Goal: Information Seeking & Learning: Learn about a topic

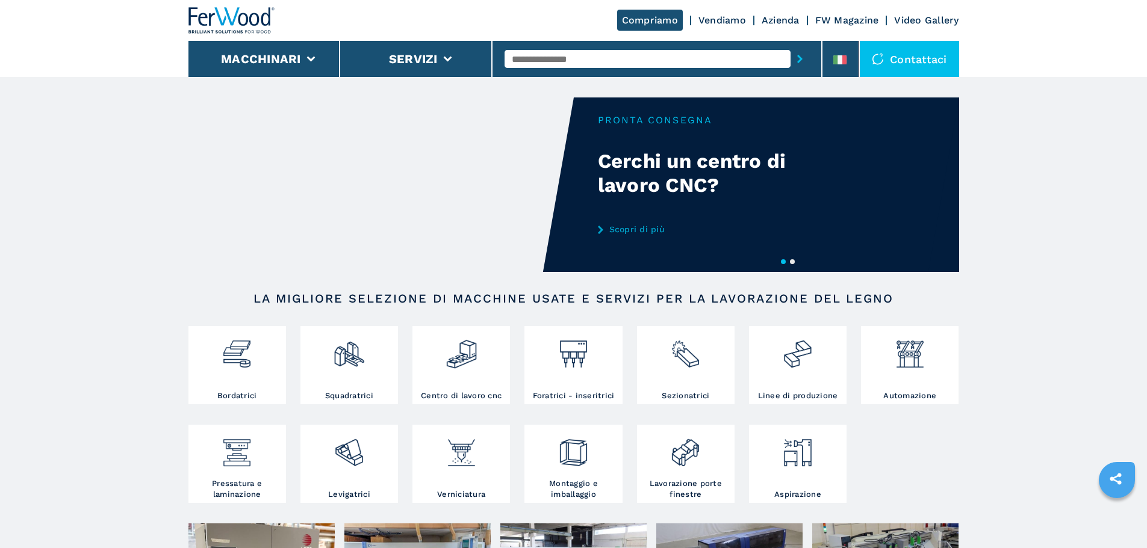
click at [548, 54] on input "text" at bounding box center [647, 59] width 286 height 18
click at [55, 51] on header "Compriamo Vendiamo Azienda FW Magazine Video Gallery Macchinari Servizi Contatt…" at bounding box center [573, 38] width 1147 height 77
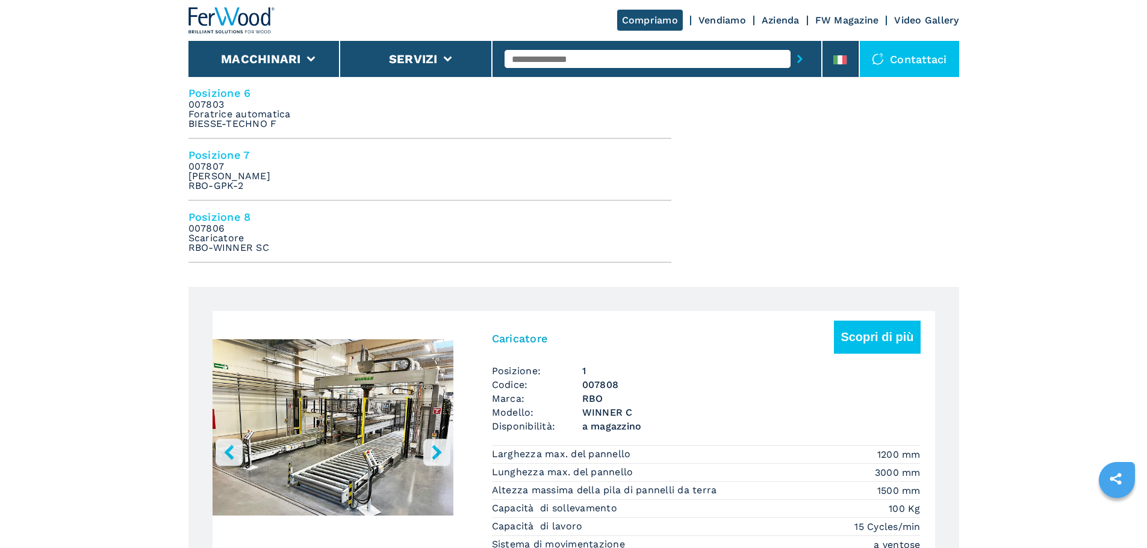
scroll to position [903, 0]
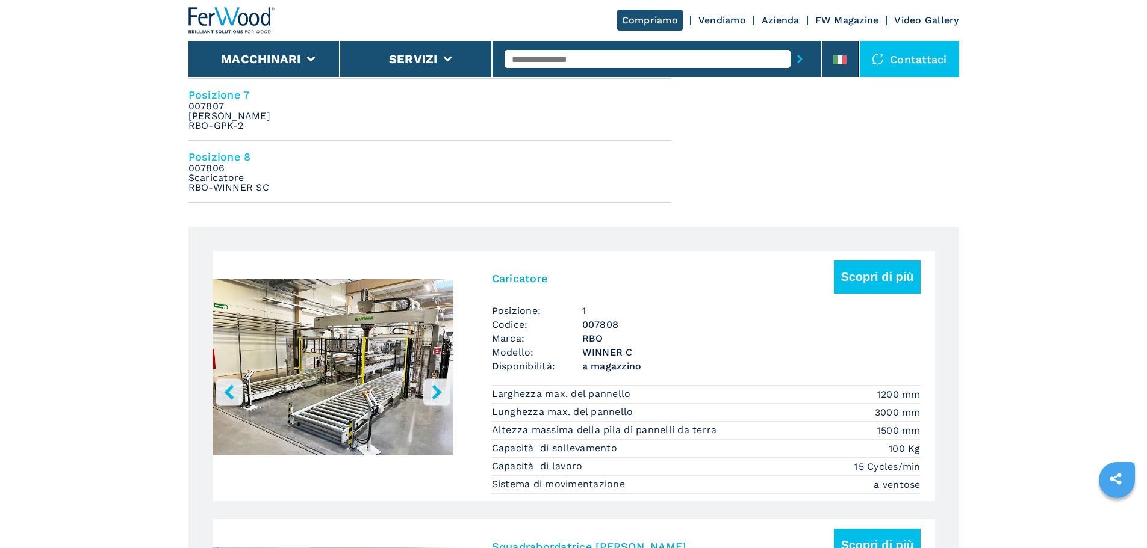
click at [542, 63] on input "text" at bounding box center [647, 59] width 286 height 18
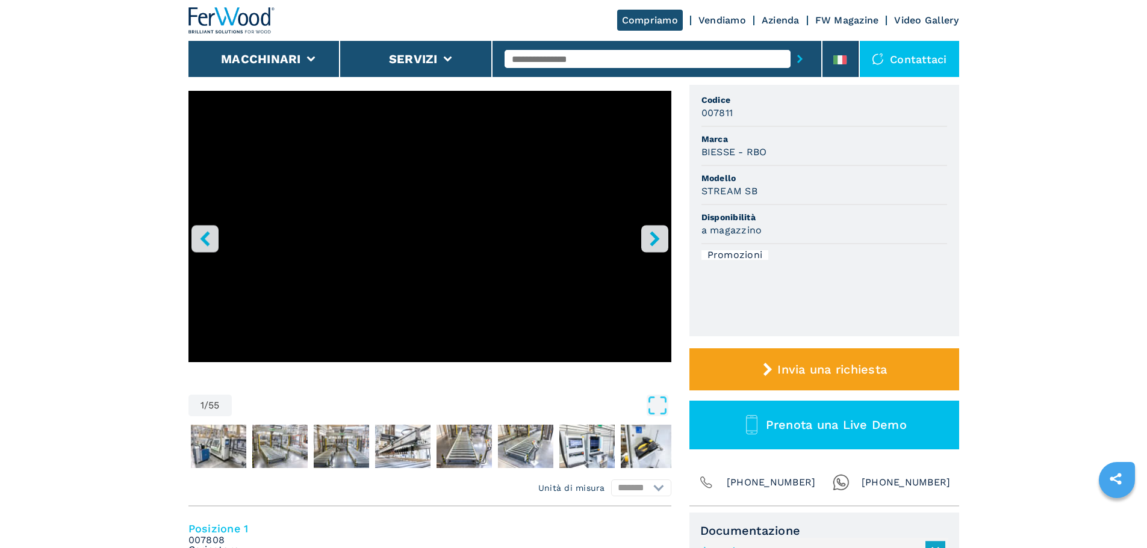
scroll to position [0, 0]
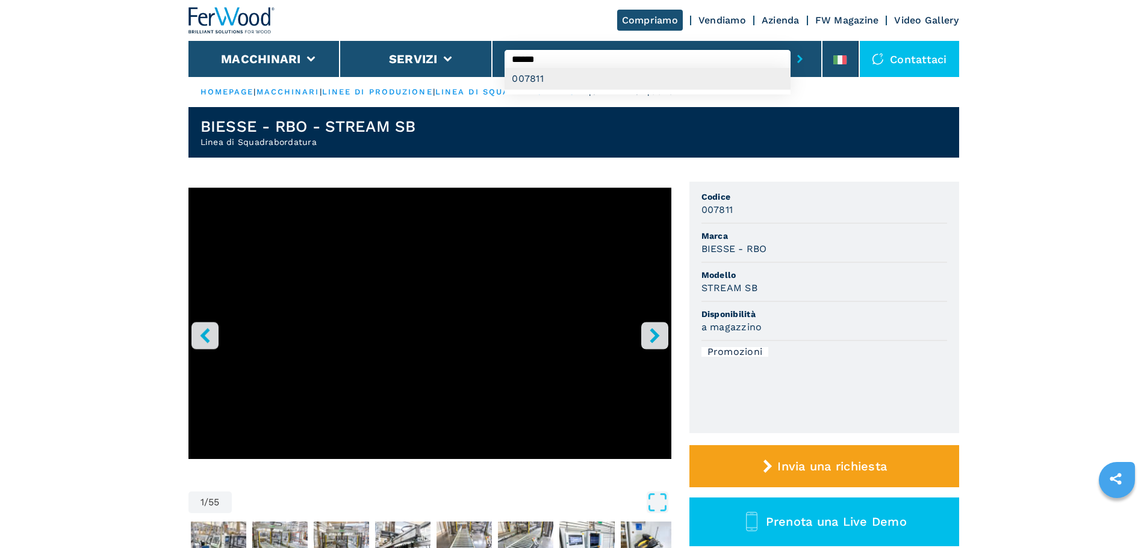
type input "******"
click at [552, 79] on div "007811" at bounding box center [647, 79] width 286 height 22
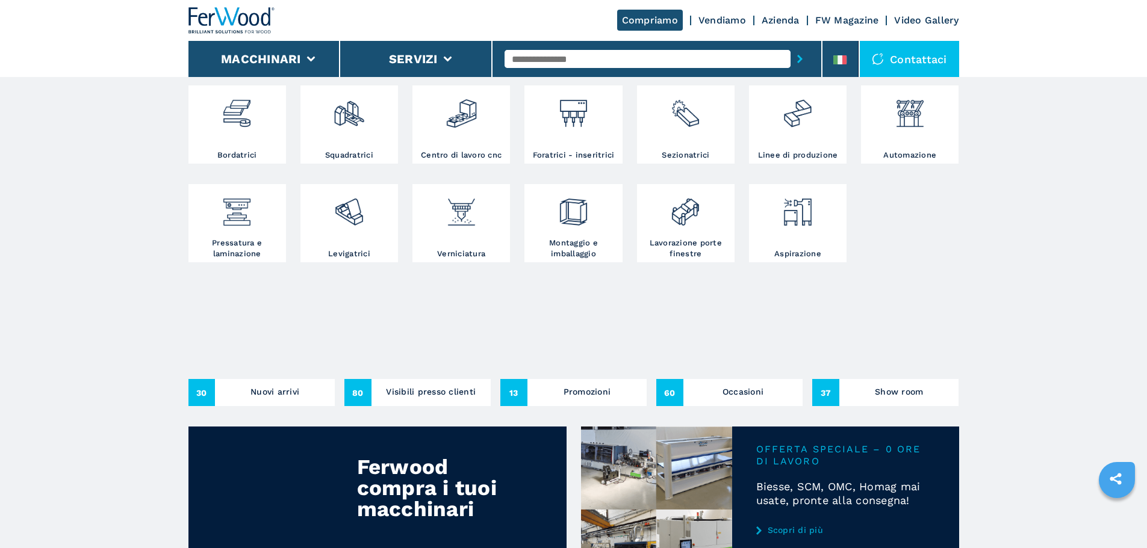
scroll to position [301, 0]
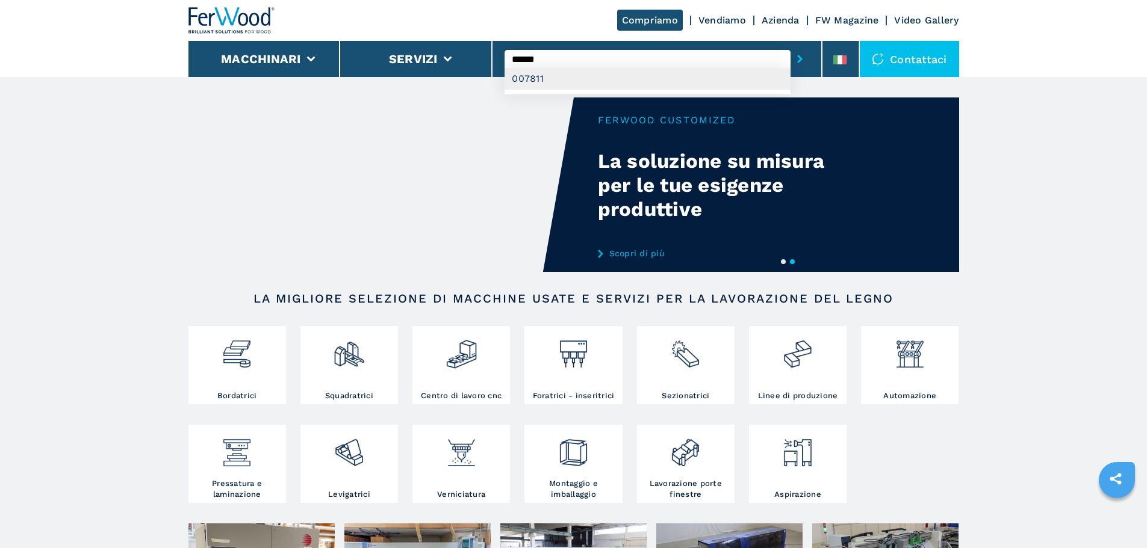
type input "******"
click at [630, 71] on div "007811" at bounding box center [647, 79] width 286 height 22
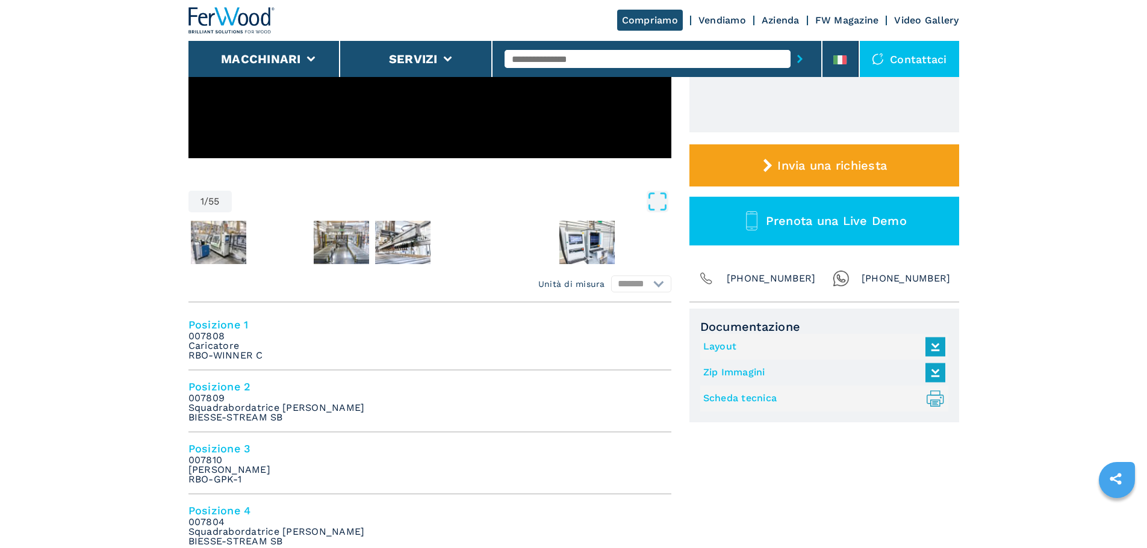
scroll to position [481, 0]
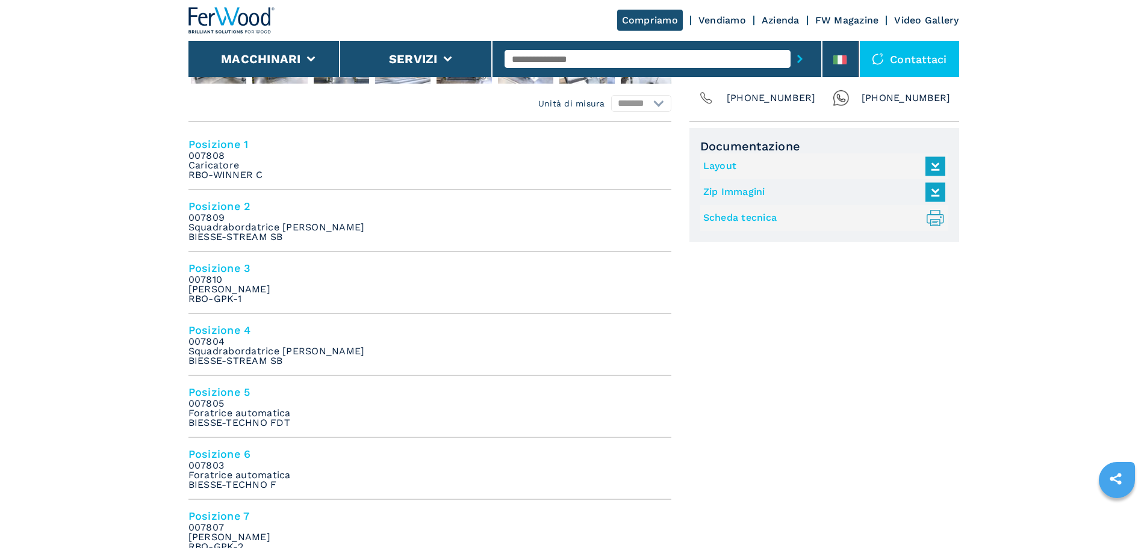
drag, startPoint x: 358, startPoint y: 261, endPoint x: 358, endPoint y: 252, distance: 9.0
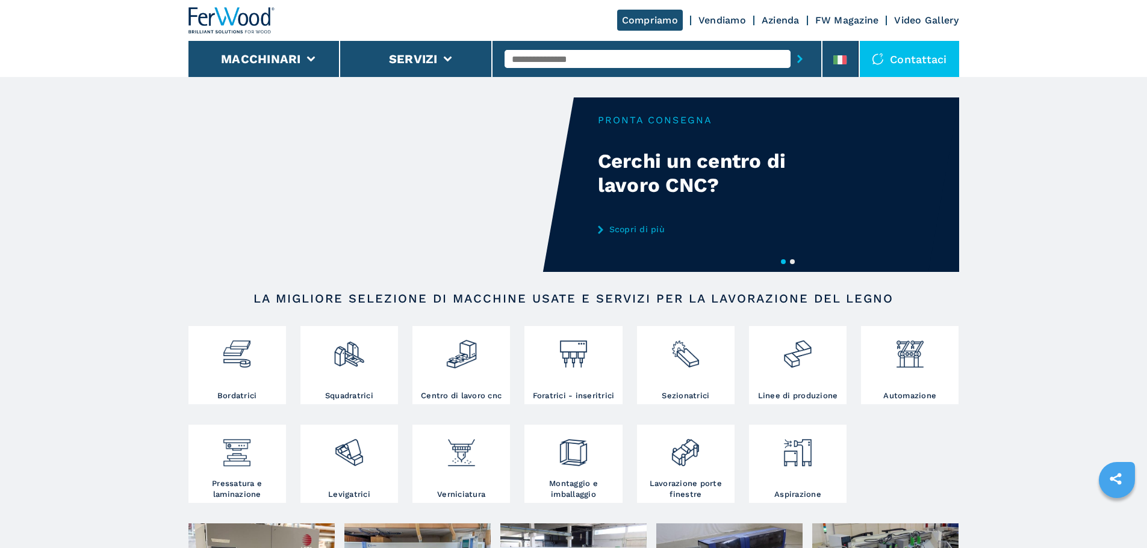
click at [635, 53] on input "text" at bounding box center [647, 59] width 286 height 18
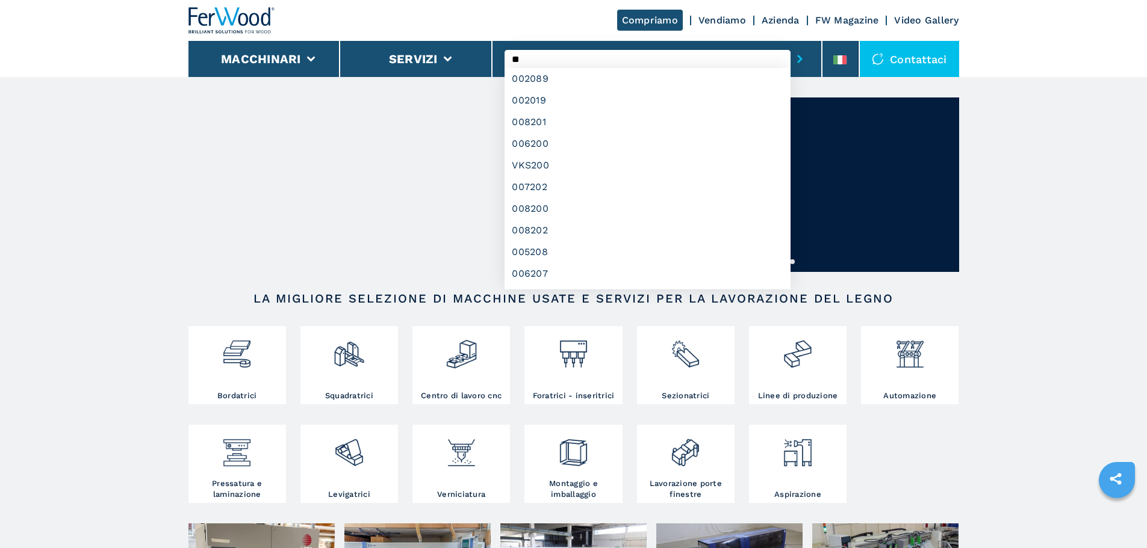
type input "*"
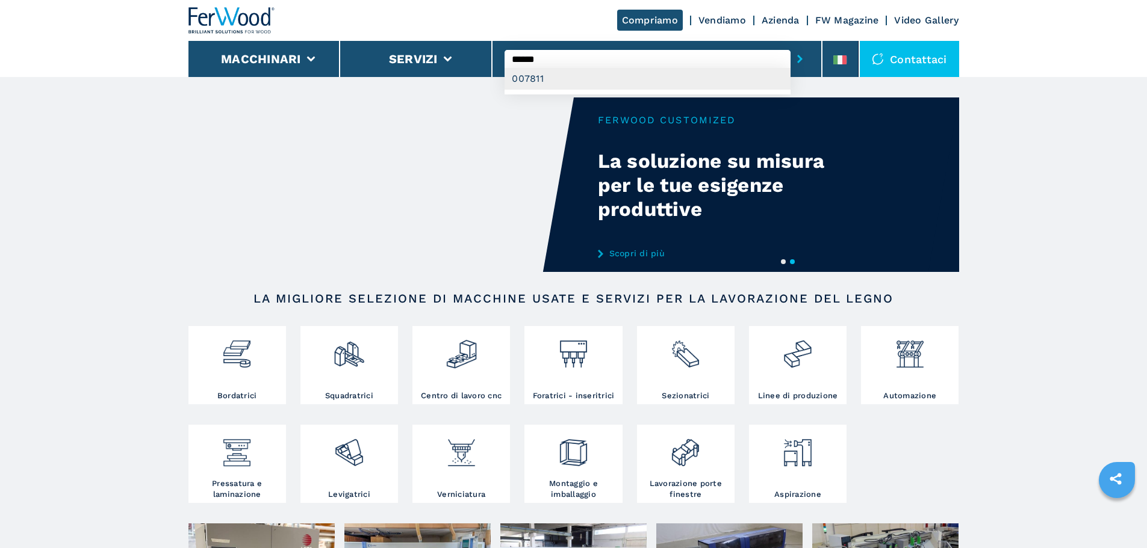
type input "******"
click at [616, 83] on div "007811" at bounding box center [647, 79] width 286 height 22
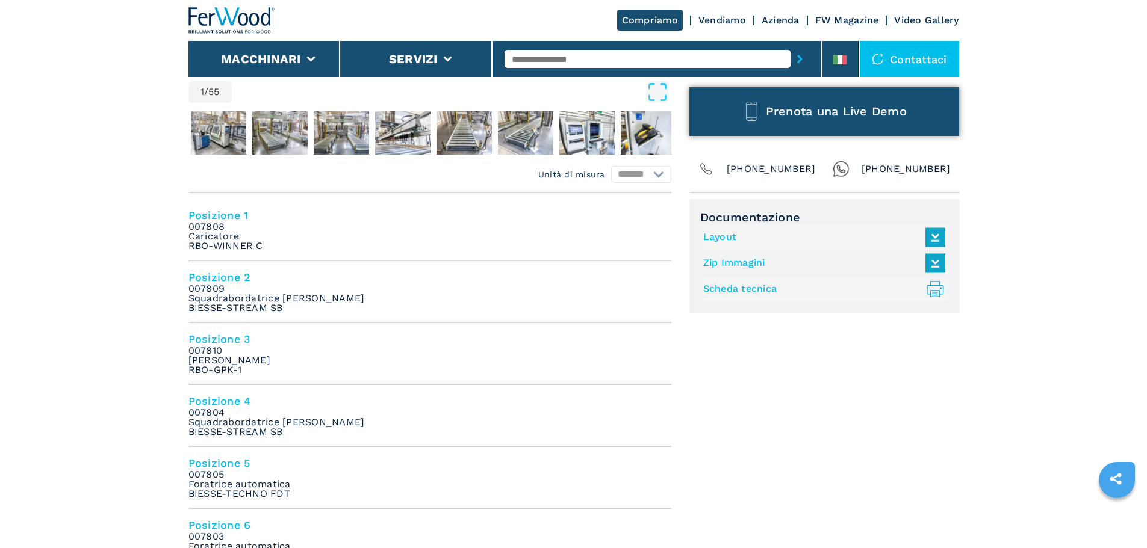
scroll to position [301, 0]
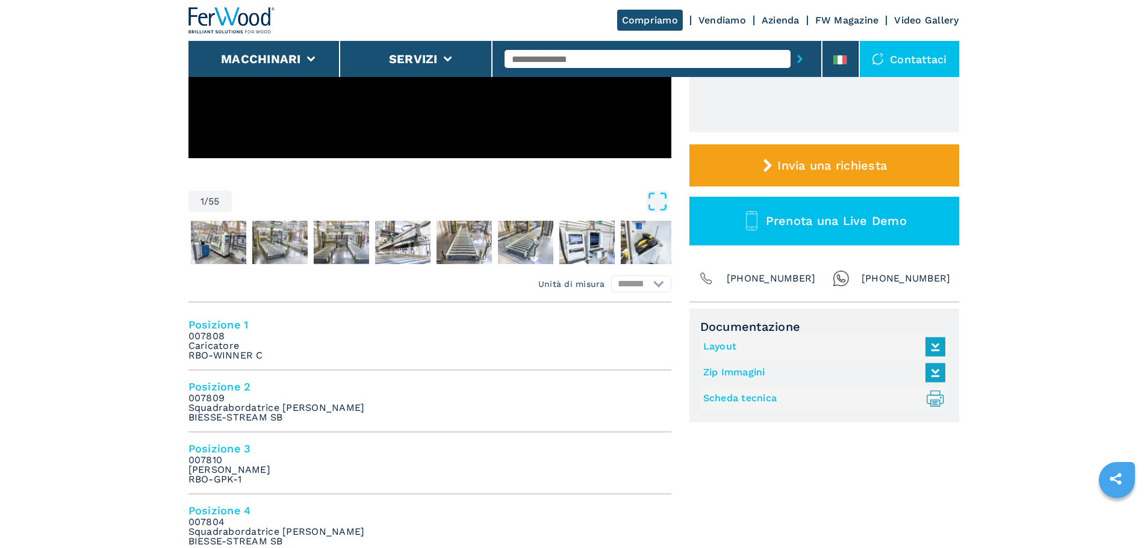
click at [613, 37] on div "Compriamo Vendiamo Azienda FW Magazine Video Gallery" at bounding box center [573, 20] width 770 height 41
click at [606, 53] on input "text" at bounding box center [647, 59] width 286 height 18
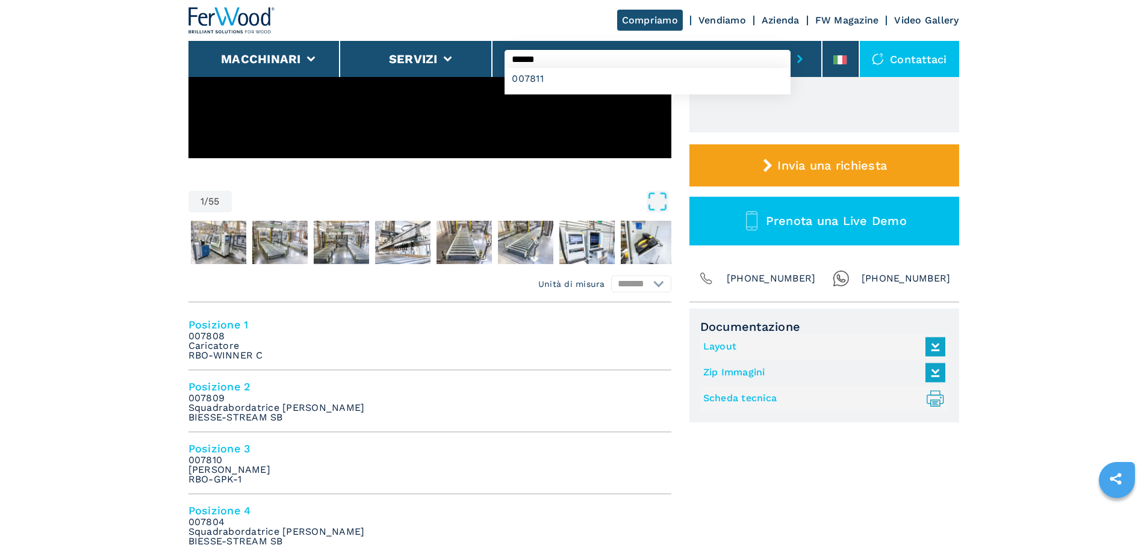
type input "******"
click at [790, 45] on button "submit-button" at bounding box center [799, 59] width 19 height 28
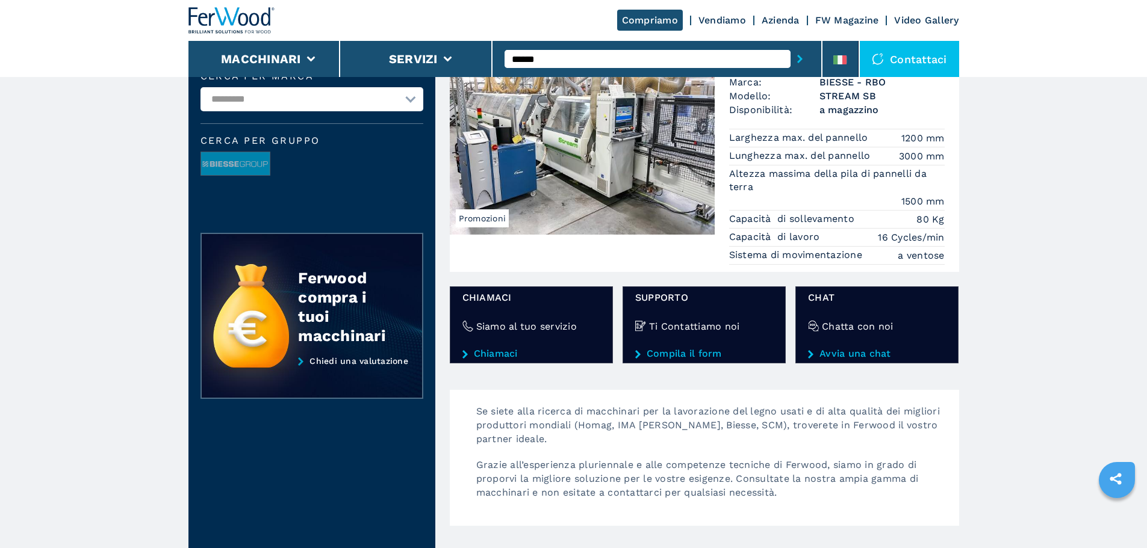
scroll to position [60, 0]
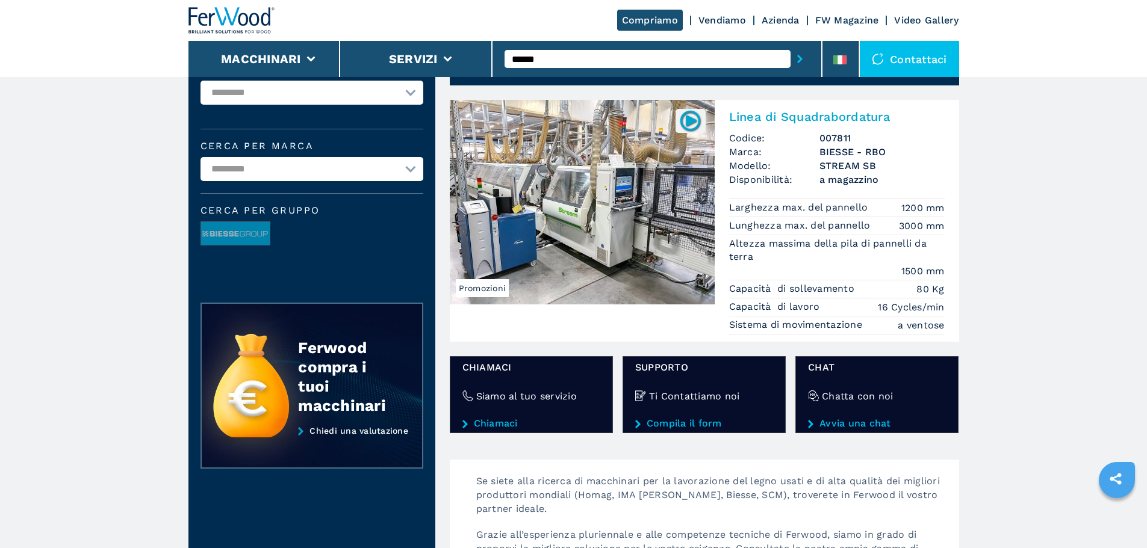
click at [795, 116] on h2 "Linea di Squadrabordatura" at bounding box center [836, 117] width 215 height 14
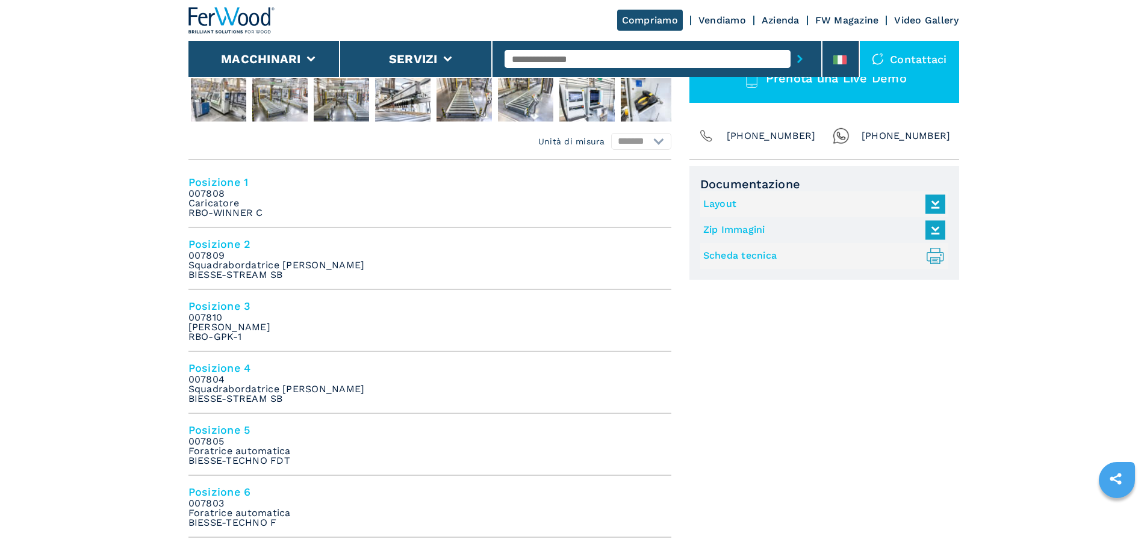
scroll to position [421, 0]
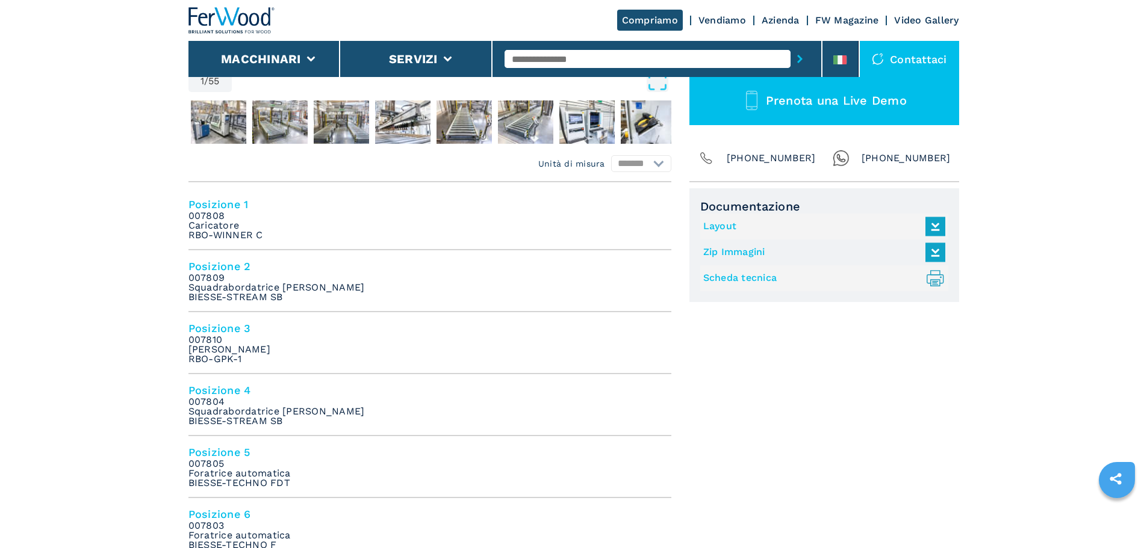
click at [231, 267] on h4 "Posizione 2" at bounding box center [429, 266] width 483 height 14
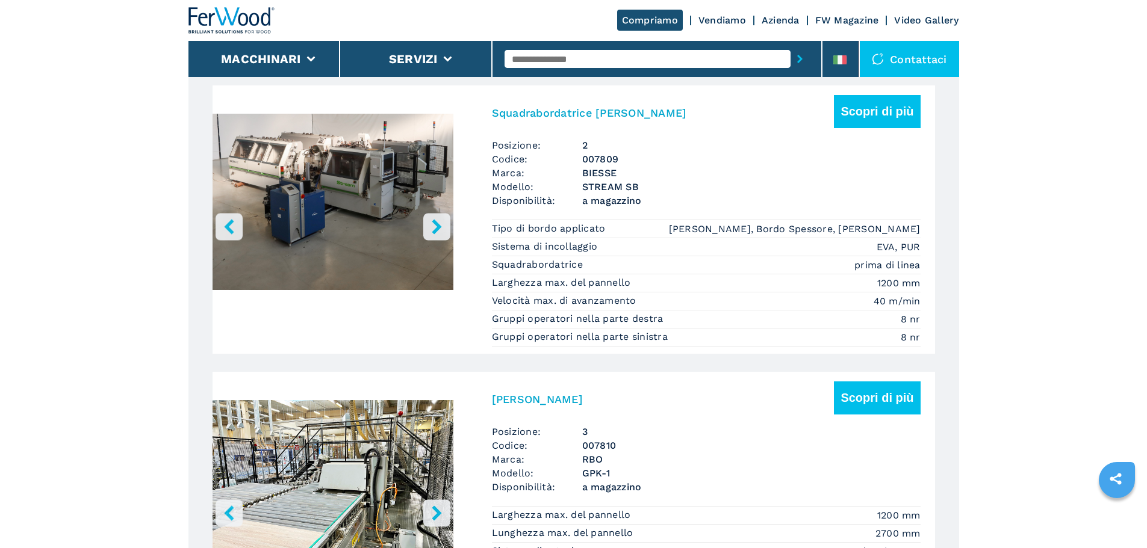
scroll to position [1340, 0]
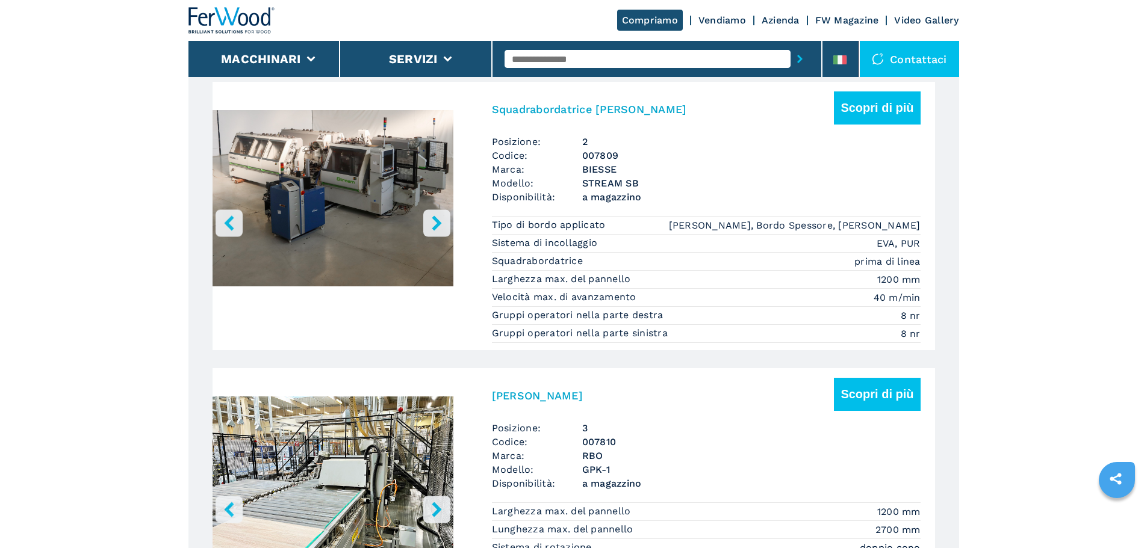
click at [536, 135] on div "Squadrabordatrice Doppia Scopri di più" at bounding box center [706, 112] width 429 height 43
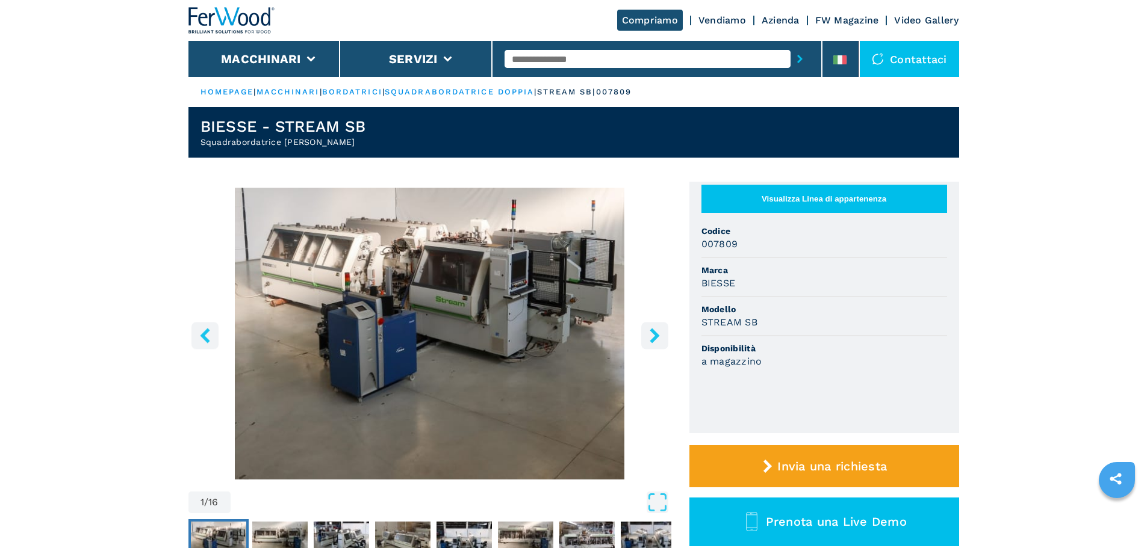
click at [821, 185] on button "Visualizza Linea di appartenenza" at bounding box center [824, 199] width 246 height 28
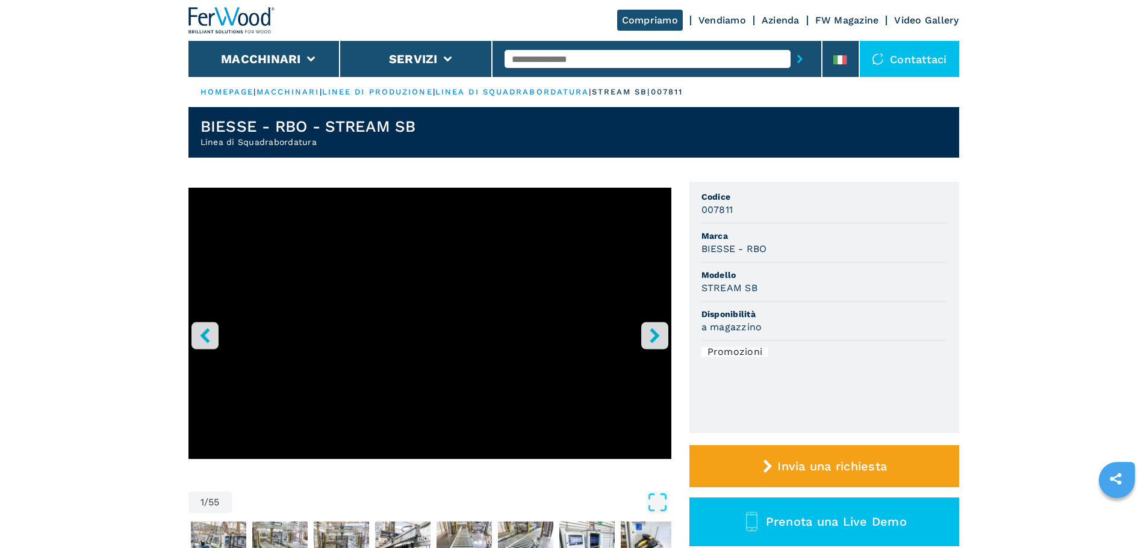
click at [612, 60] on input "text" at bounding box center [647, 59] width 286 height 18
type input "******"
click at [790, 45] on button "submit-button" at bounding box center [799, 59] width 19 height 28
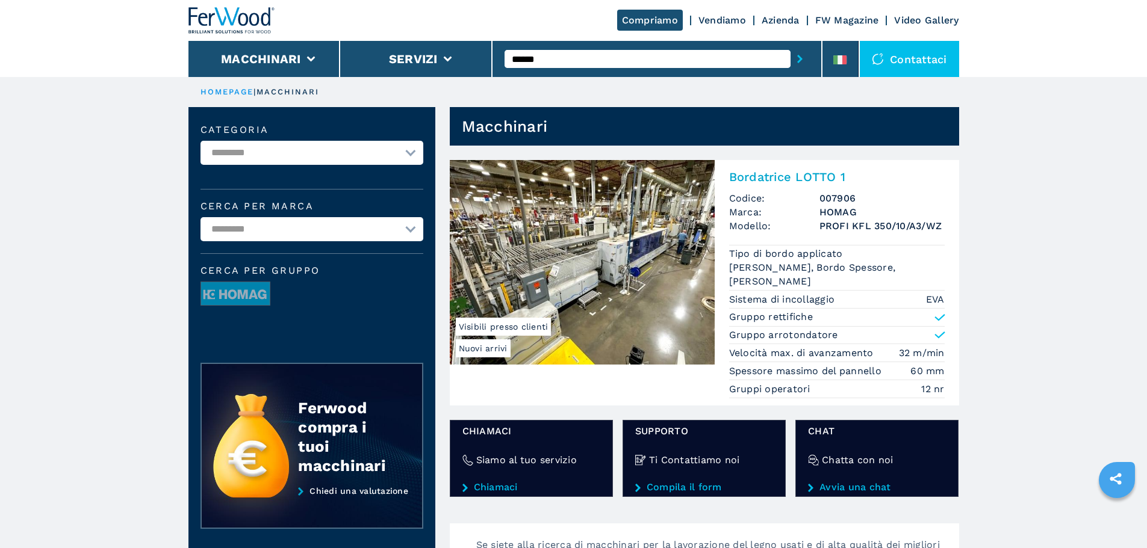
click at [601, 190] on img at bounding box center [582, 262] width 265 height 205
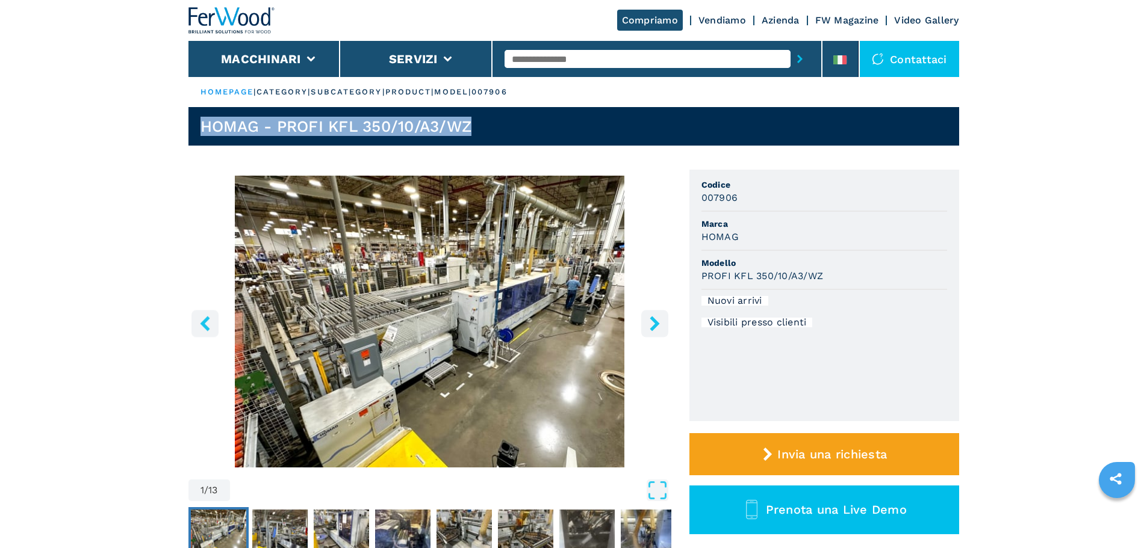
drag, startPoint x: 489, startPoint y: 140, endPoint x: 169, endPoint y: 119, distance: 321.5
copy h1 "HOMAG - PROFI KFL 350/10/A3/WZ"
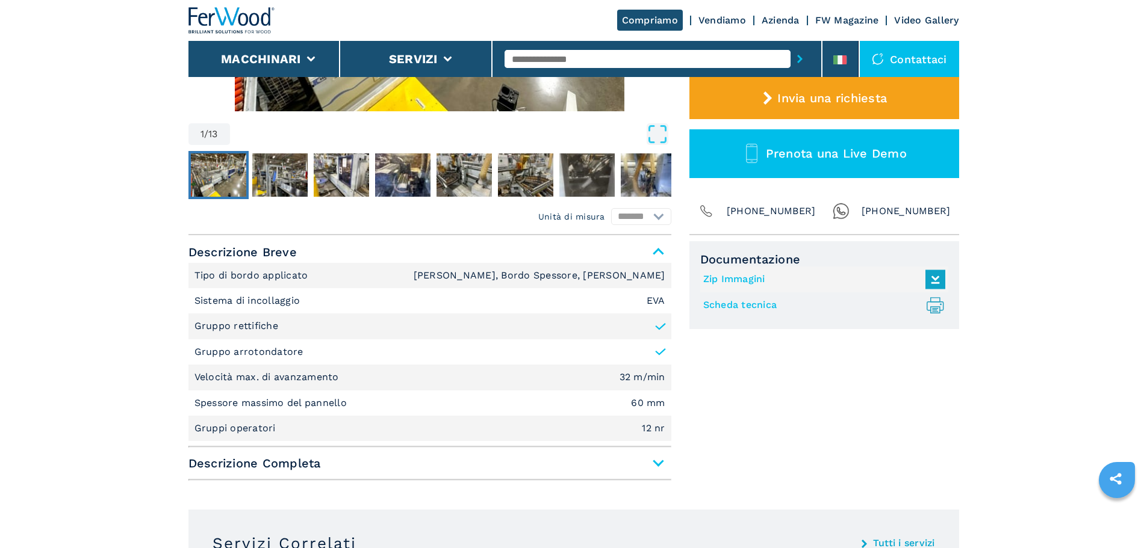
scroll to position [361, 0]
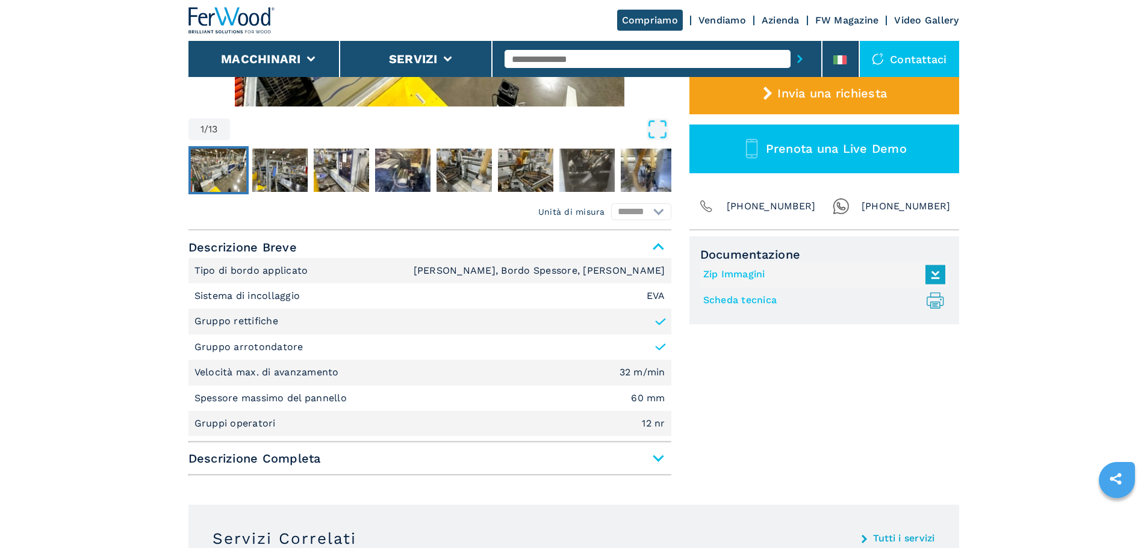
click at [615, 462] on span "Descrizione Completa" at bounding box center [429, 459] width 483 height 22
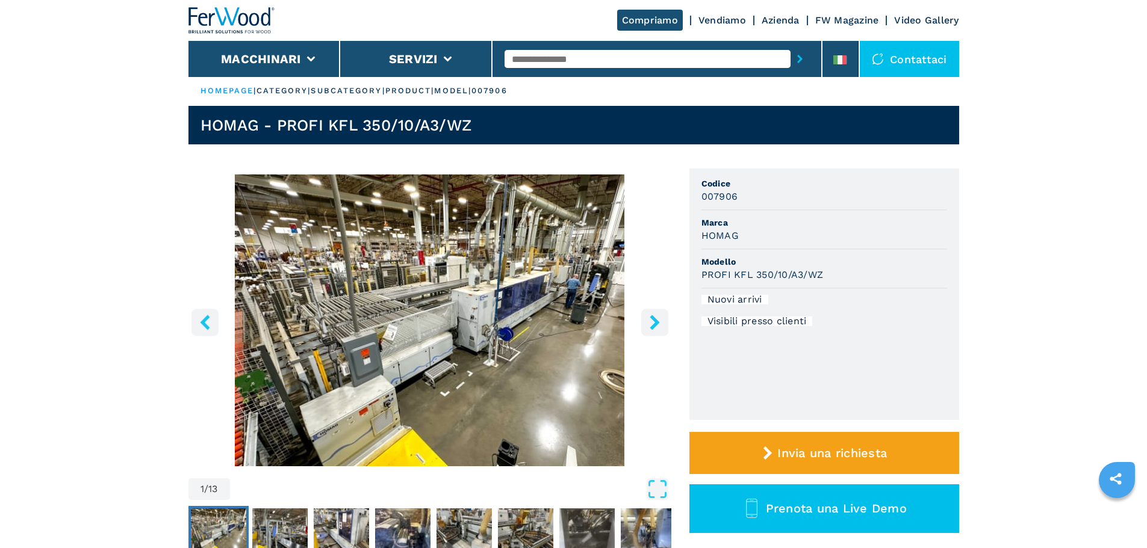
scroll to position [0, 0]
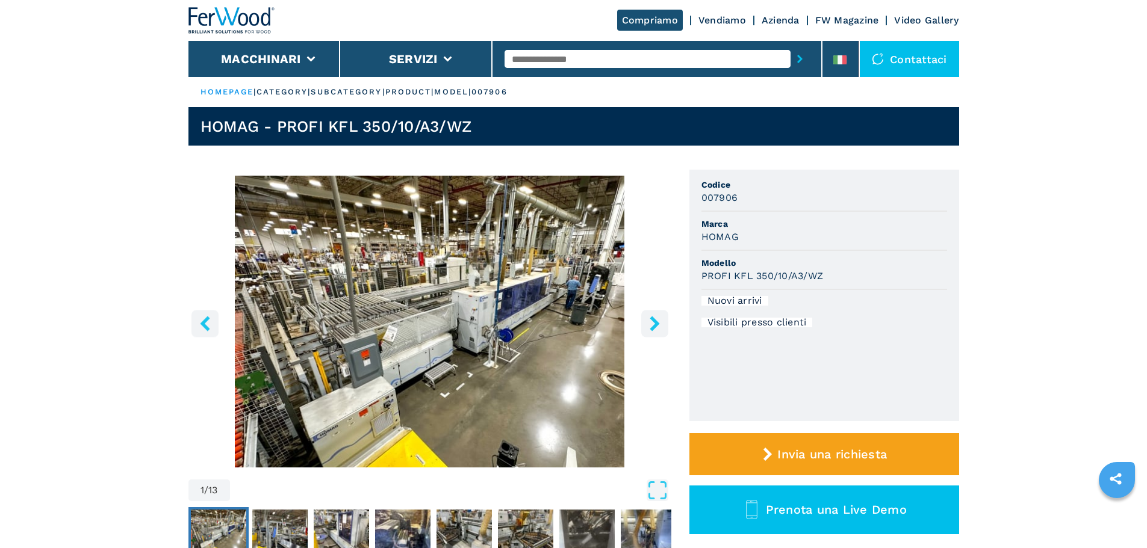
click at [488, 135] on header "HOMAG - PROFI KFL 350/10/A3/WZ" at bounding box center [573, 126] width 770 height 39
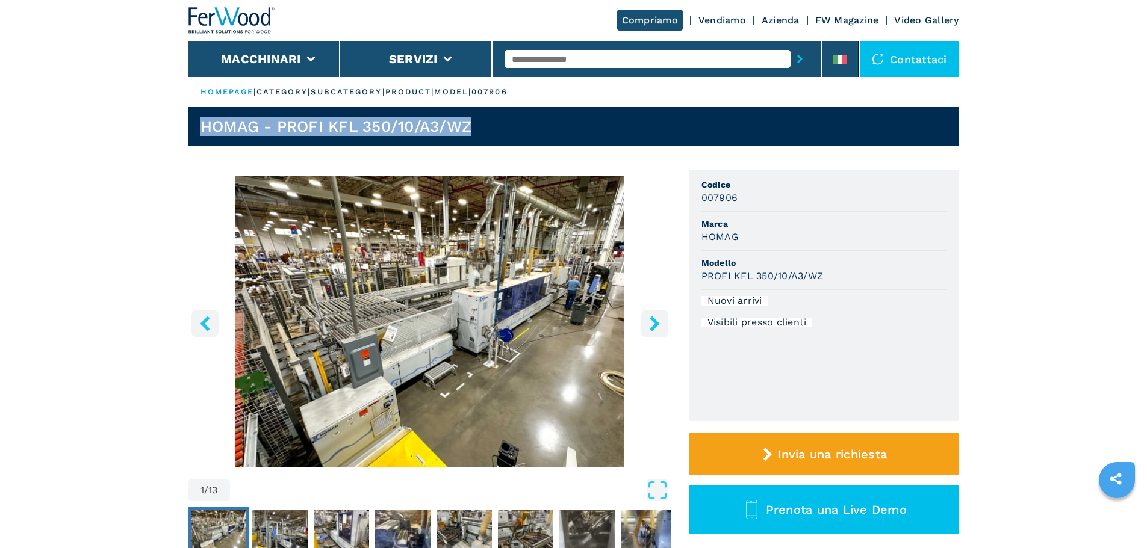
click at [488, 135] on header "HOMAG - PROFI KFL 350/10/A3/WZ" at bounding box center [573, 126] width 770 height 39
copy h1 "HOMAG - PROFI KFL 350/10/A3/WZ"
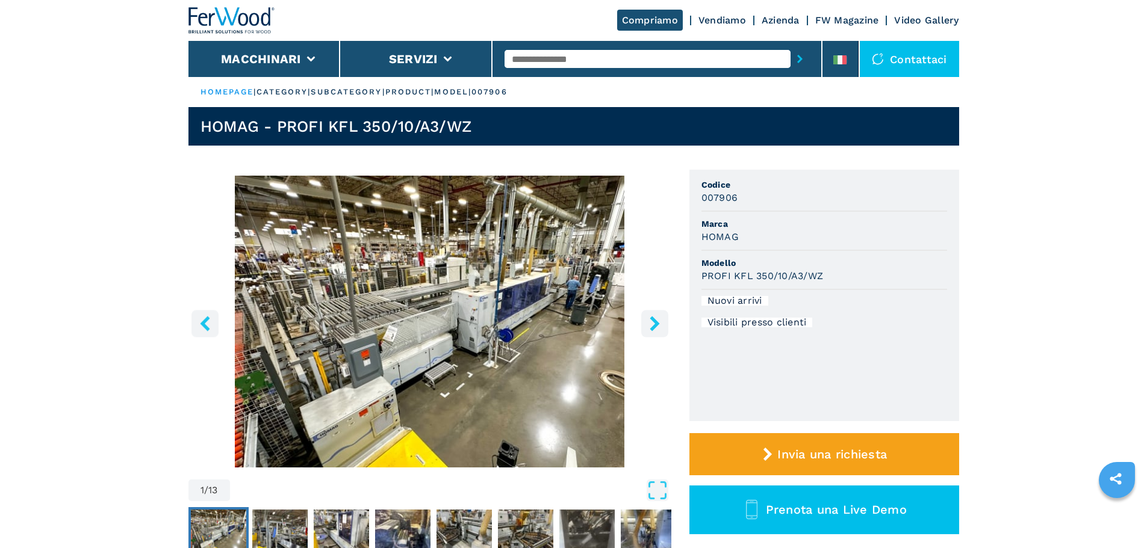
click at [601, 50] on input "text" at bounding box center [647, 59] width 286 height 18
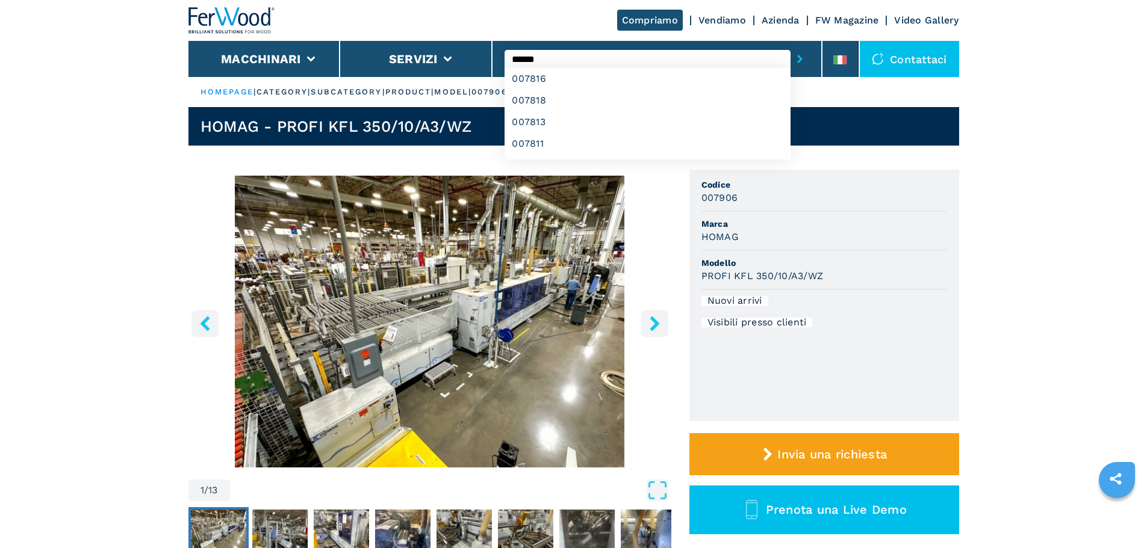
type input "******"
click at [790, 45] on button "submit-button" at bounding box center [799, 59] width 19 height 28
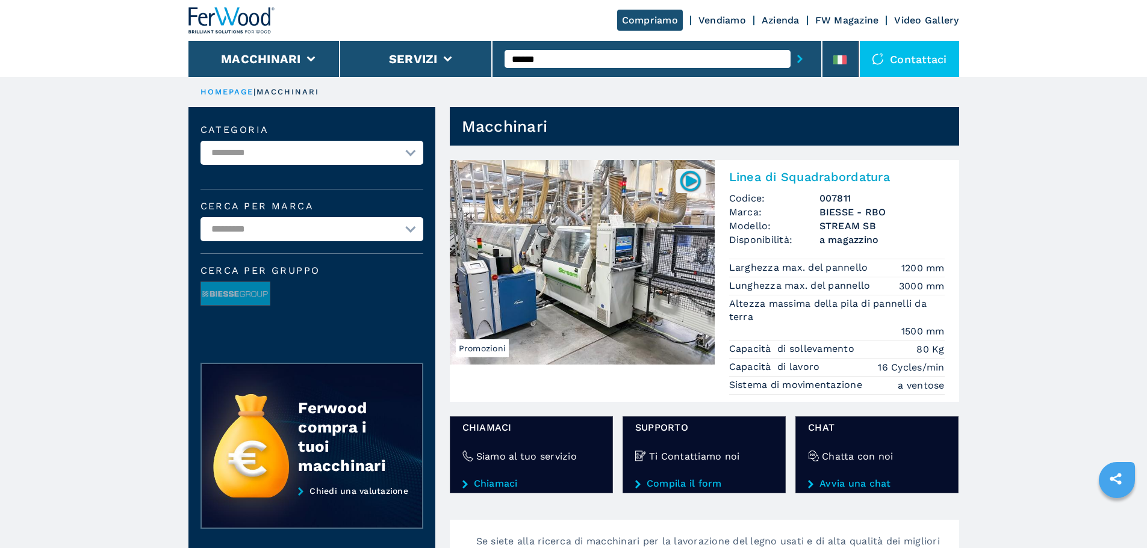
click at [657, 240] on img at bounding box center [582, 262] width 265 height 205
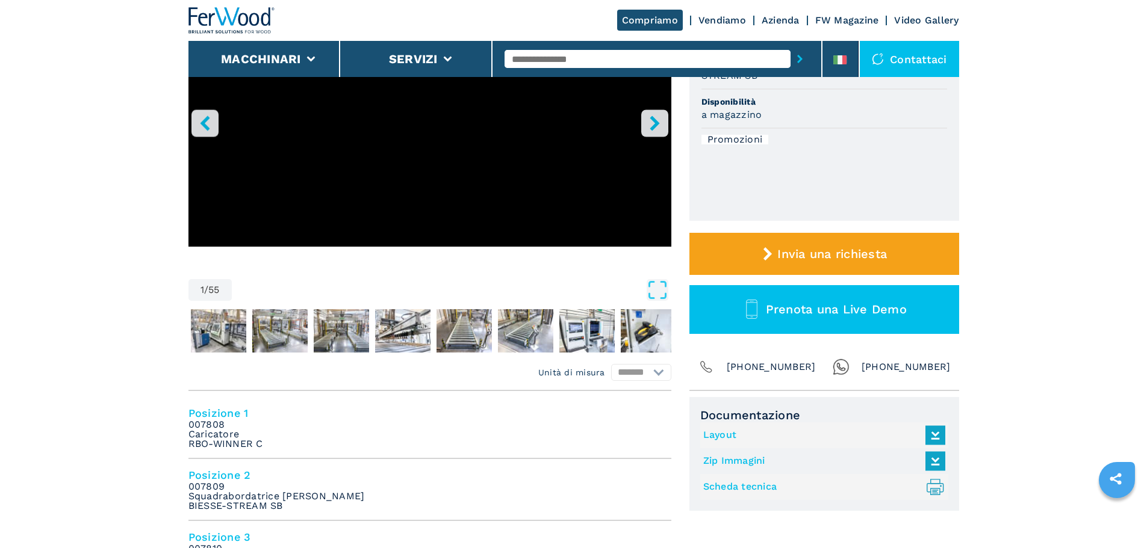
scroll to position [241, 0]
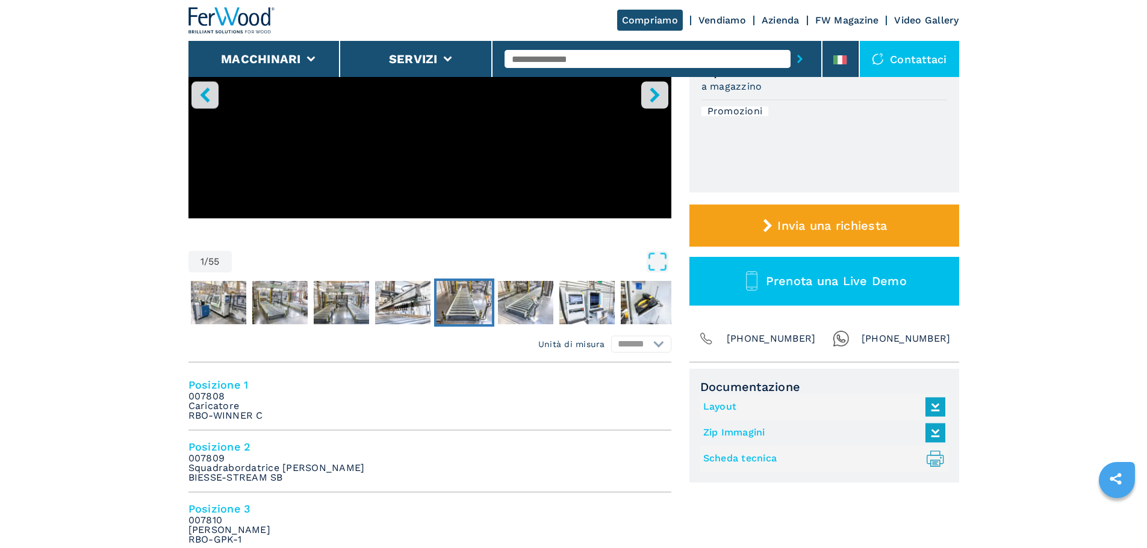
drag, startPoint x: 464, startPoint y: 202, endPoint x: 491, endPoint y: 292, distance: 93.7
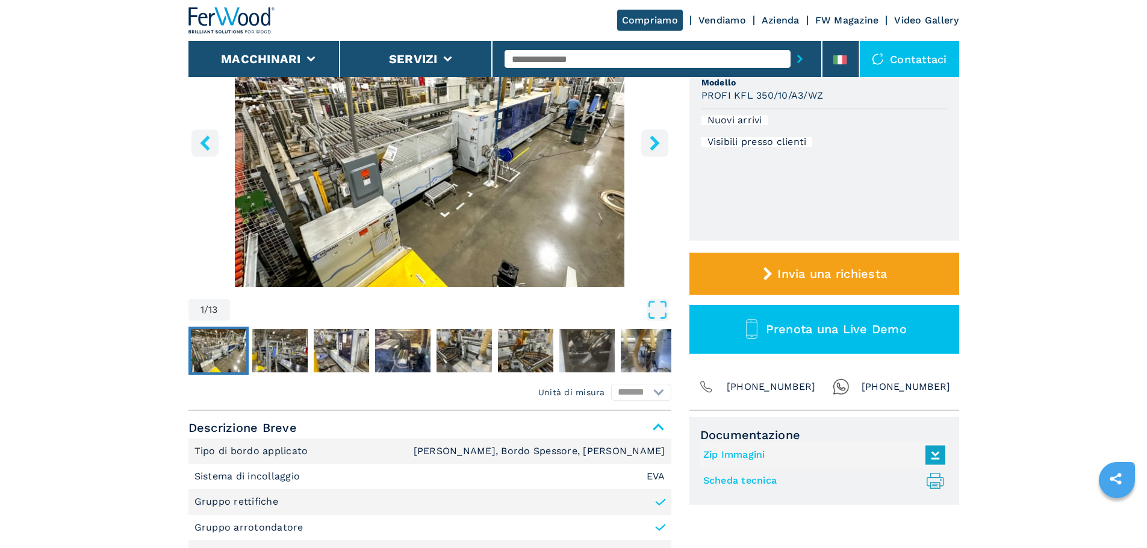
scroll to position [361, 0]
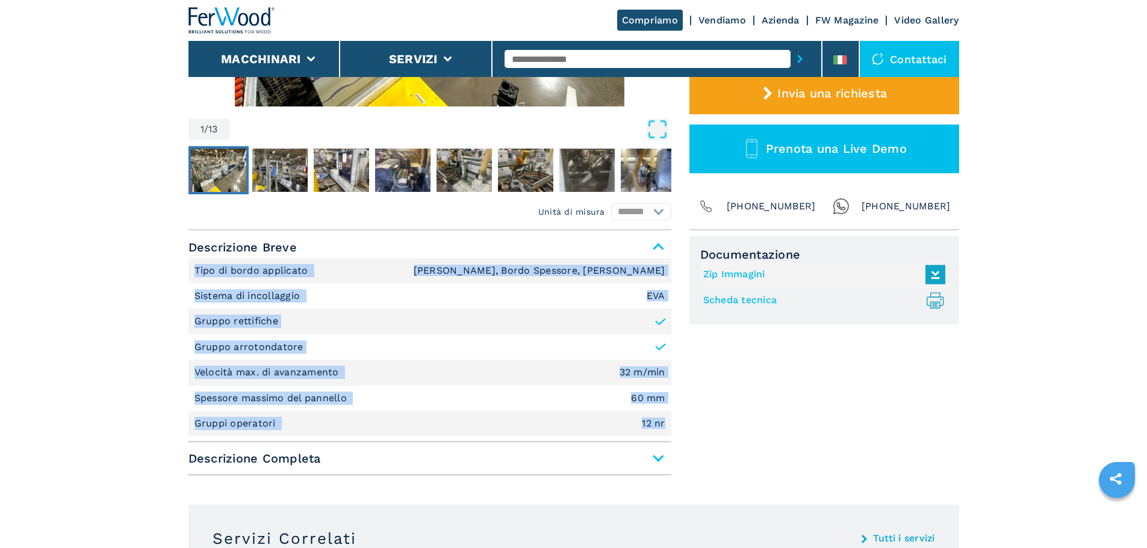
drag, startPoint x: 675, startPoint y: 429, endPoint x: 183, endPoint y: 274, distance: 515.5
click at [183, 274] on main "HOMEPAGE | category | subcategory | product | model | 007906 HOMAG - PROFI KFL …" at bounding box center [573, 412] width 1147 height 1547
copy ul "Tipo di bordo applicato Bordo Sottile, Bordo Spessore, Legno Massello Sistema d…"
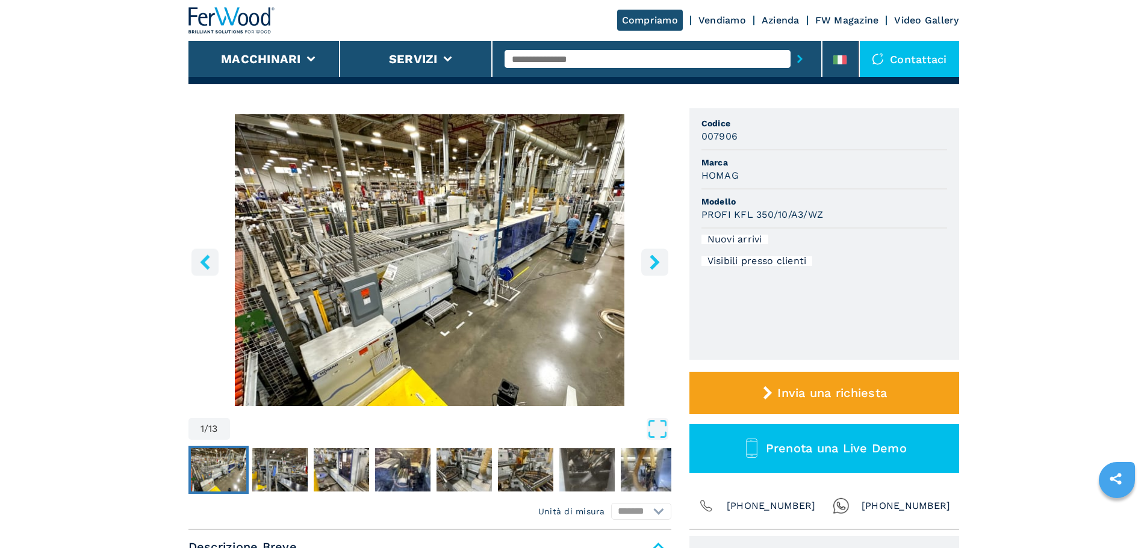
scroll to position [60, 0]
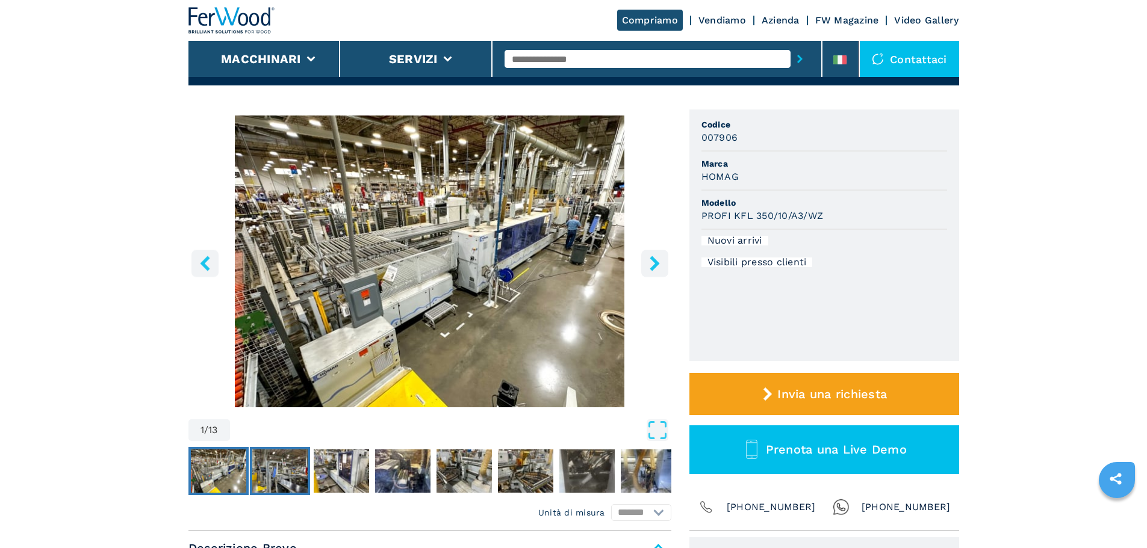
click at [270, 463] on img "Go to Slide 2" at bounding box center [279, 471] width 55 height 43
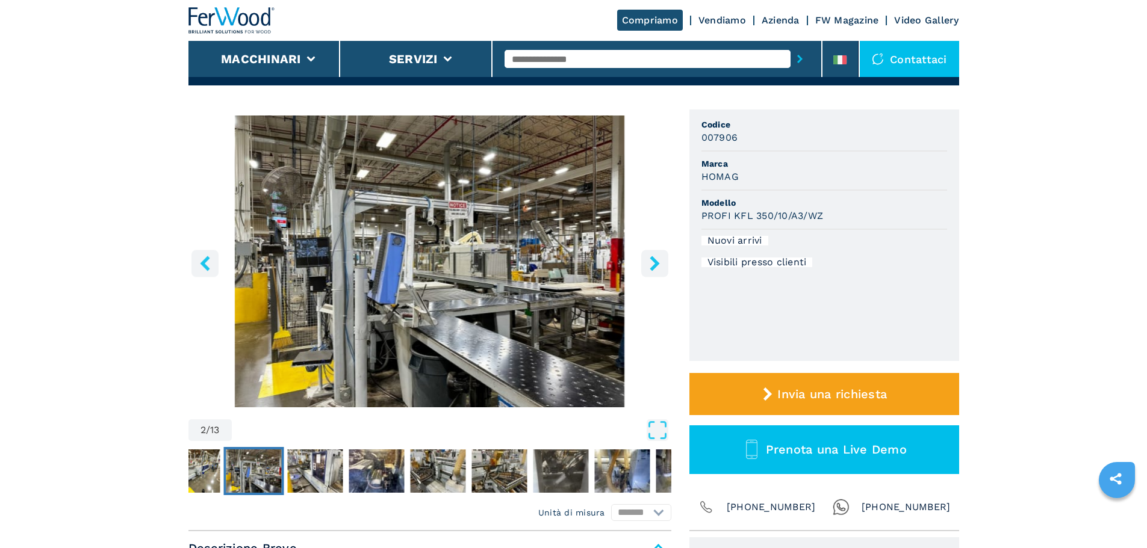
click at [642, 436] on button "Open Fullscreen" at bounding box center [451, 431] width 433 height 22
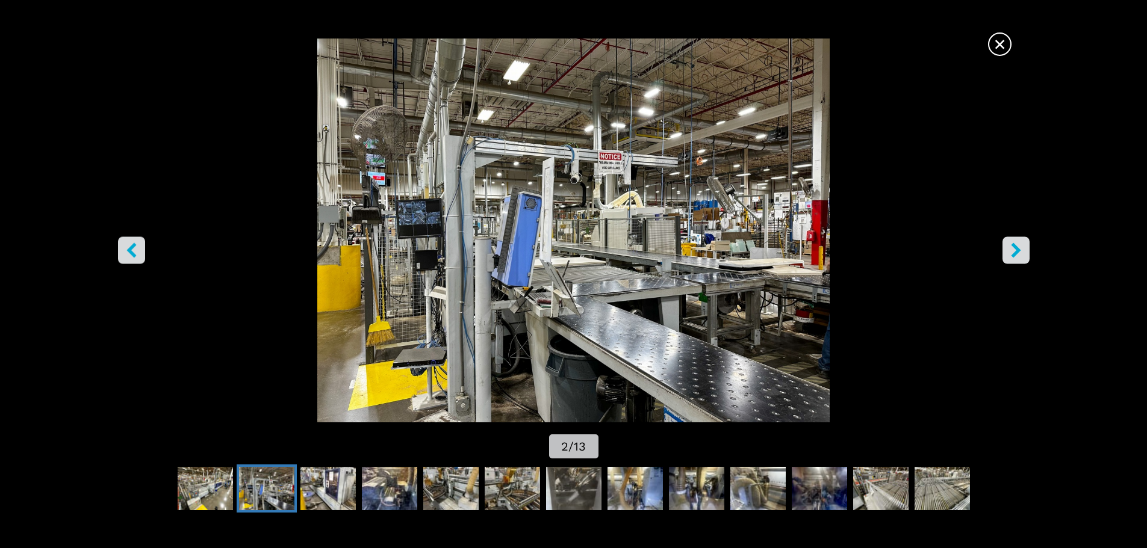
scroll to position [0, 0]
click at [1012, 246] on icon "right-button" at bounding box center [1016, 250] width 10 height 15
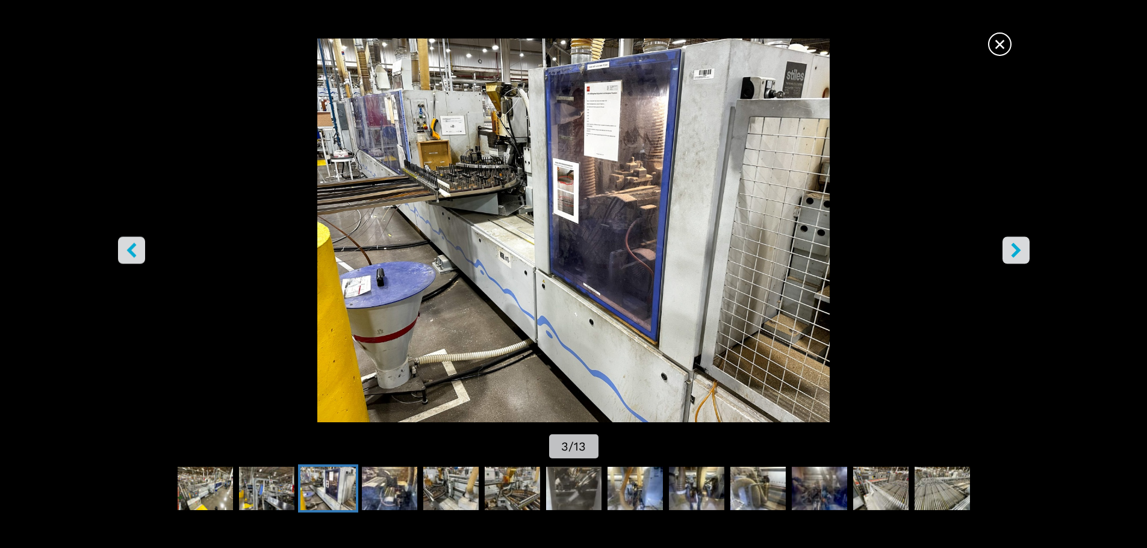
click at [1012, 246] on icon "right-button" at bounding box center [1016, 250] width 10 height 15
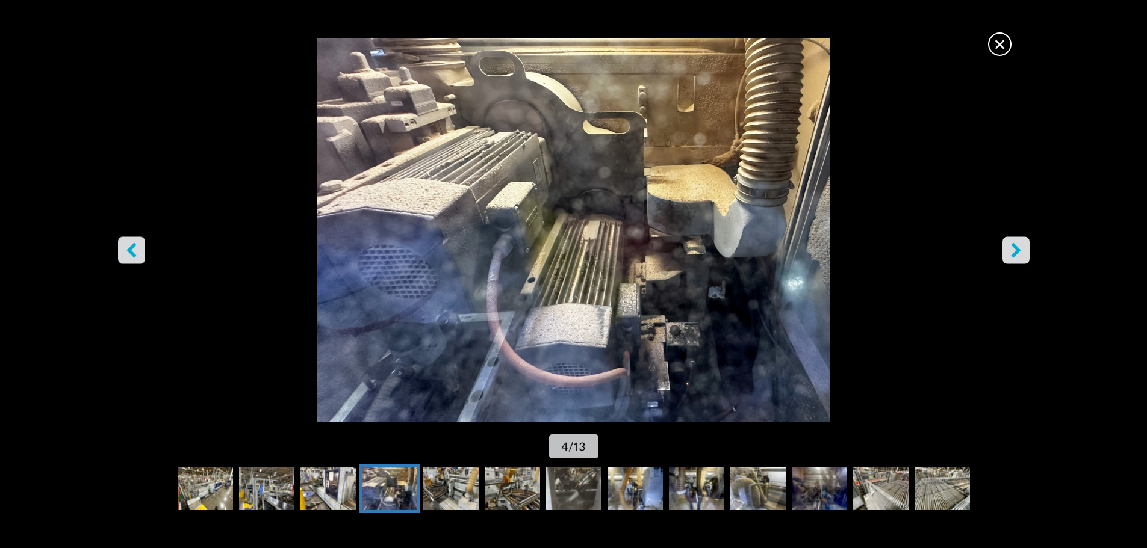
click at [1012, 246] on icon "right-button" at bounding box center [1016, 250] width 10 height 15
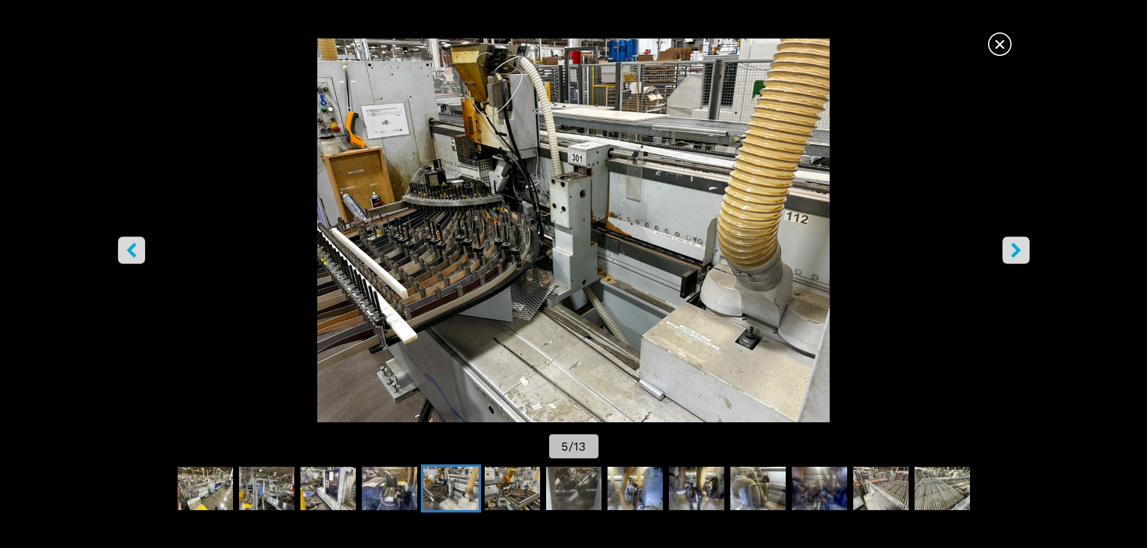
click at [996, 45] on span "×" at bounding box center [999, 41] width 21 height 21
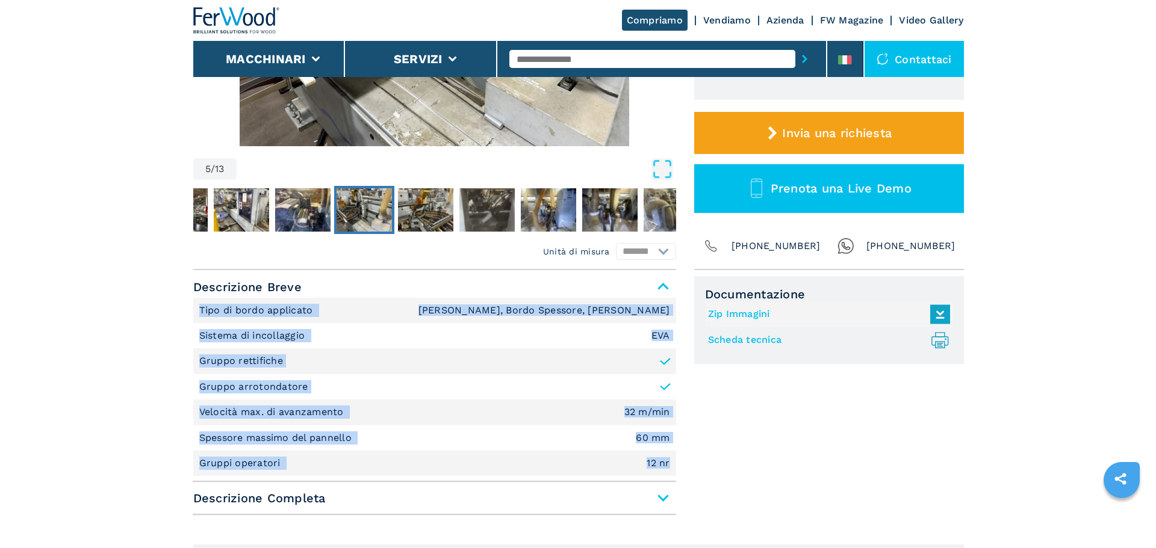
scroll to position [421, 0]
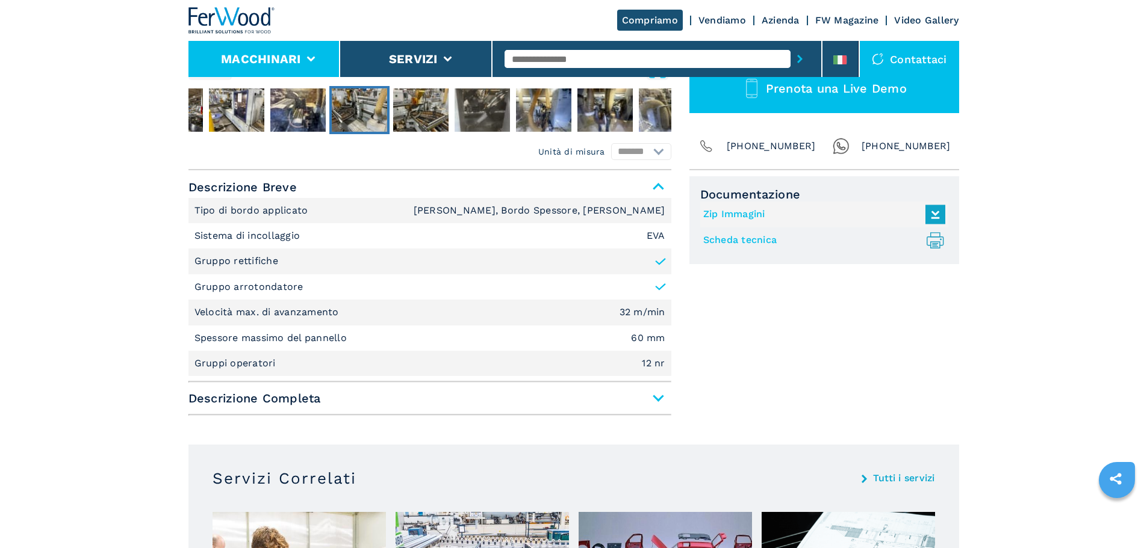
click at [312, 45] on li "Macchinari" at bounding box center [264, 59] width 152 height 36
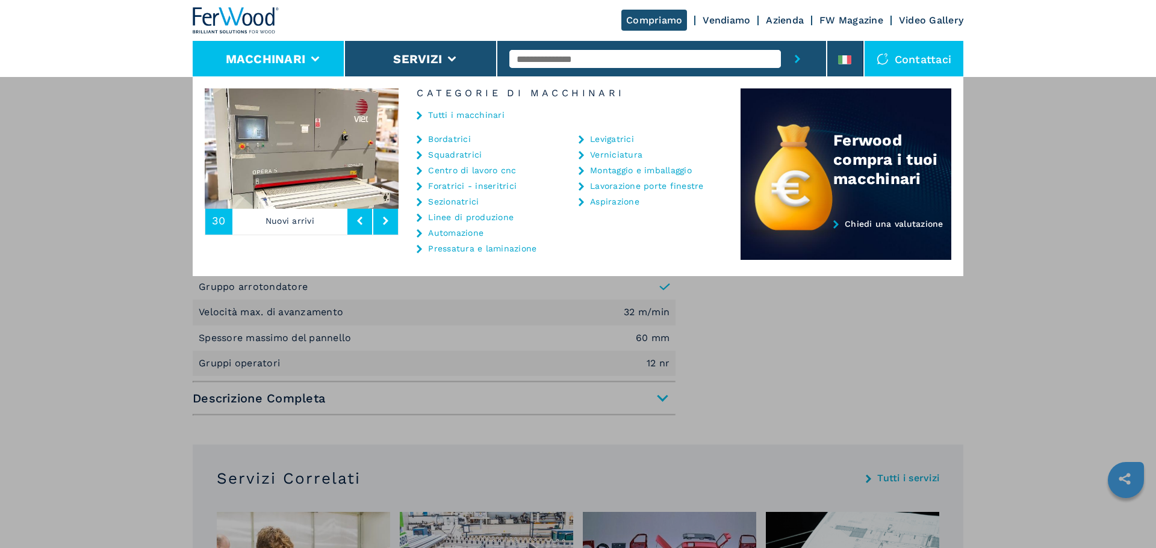
click at [448, 139] on link "Bordatrici" at bounding box center [449, 139] width 43 height 8
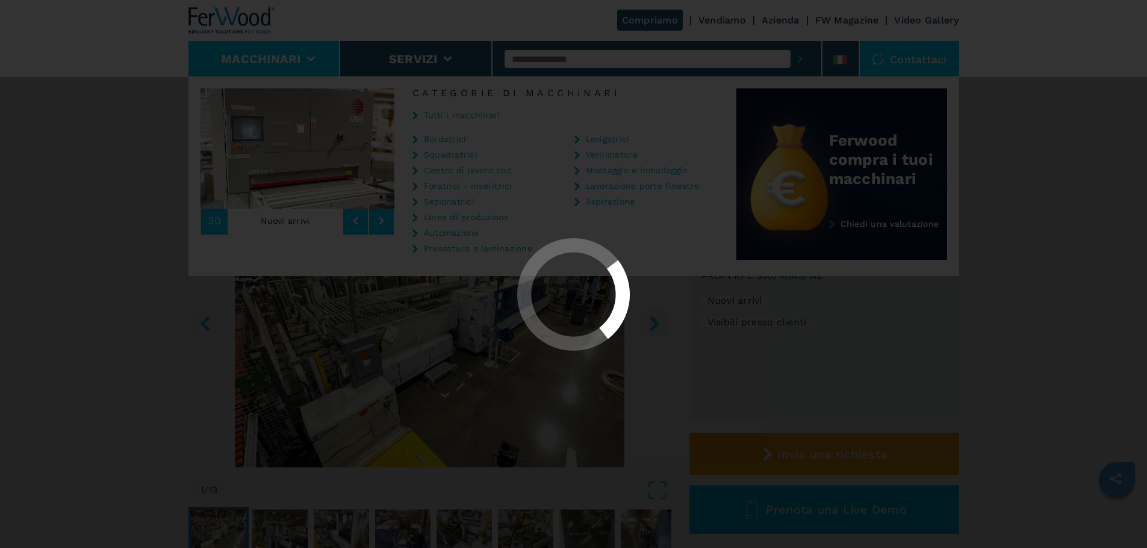
select select "**********"
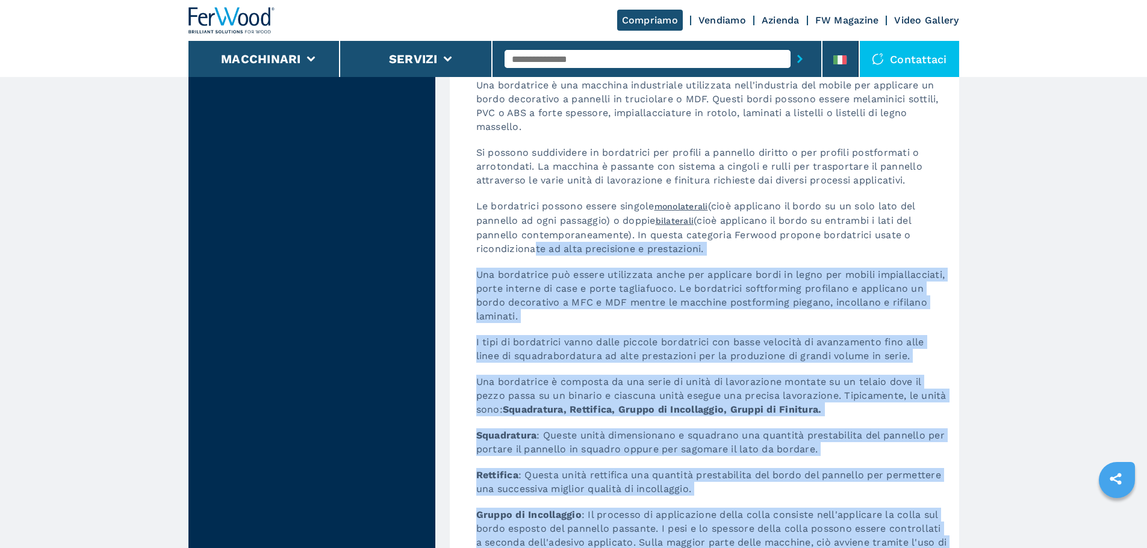
scroll to position [3250, 0]
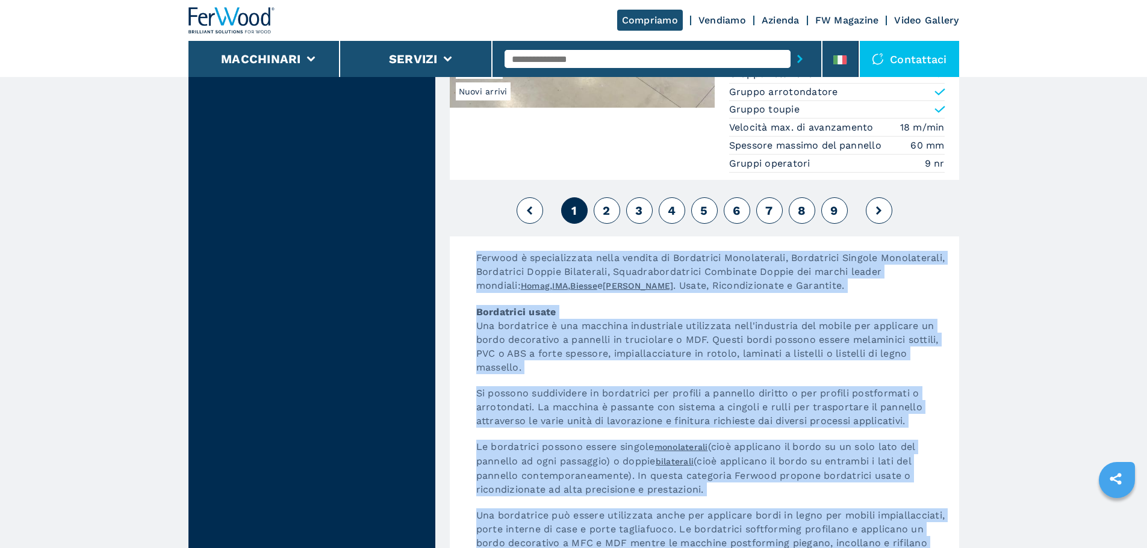
drag, startPoint x: 873, startPoint y: 444, endPoint x: 478, endPoint y: 238, distance: 445.5
copy div "Ferwood è specializzata nella vendita di Bordatrici Monolaterali, Bordatrici Si…"
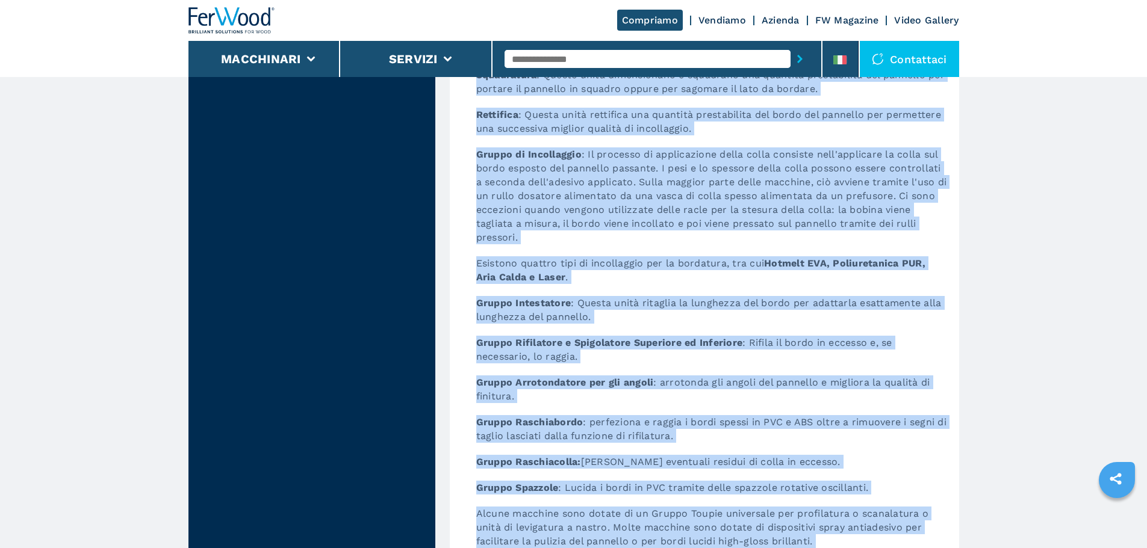
scroll to position [4033, 0]
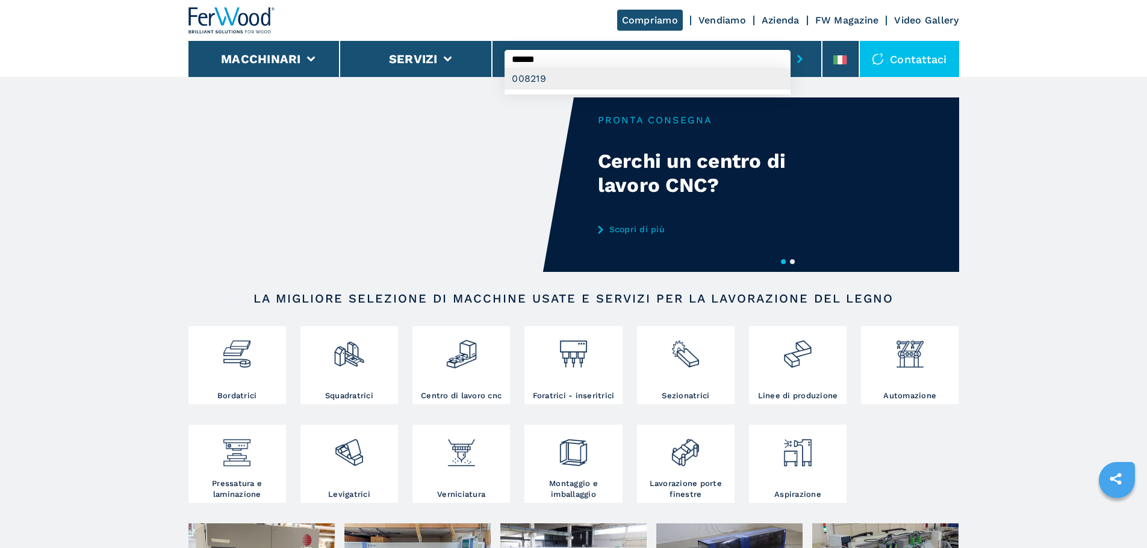
type input "******"
click at [561, 83] on div "008219" at bounding box center [647, 79] width 286 height 22
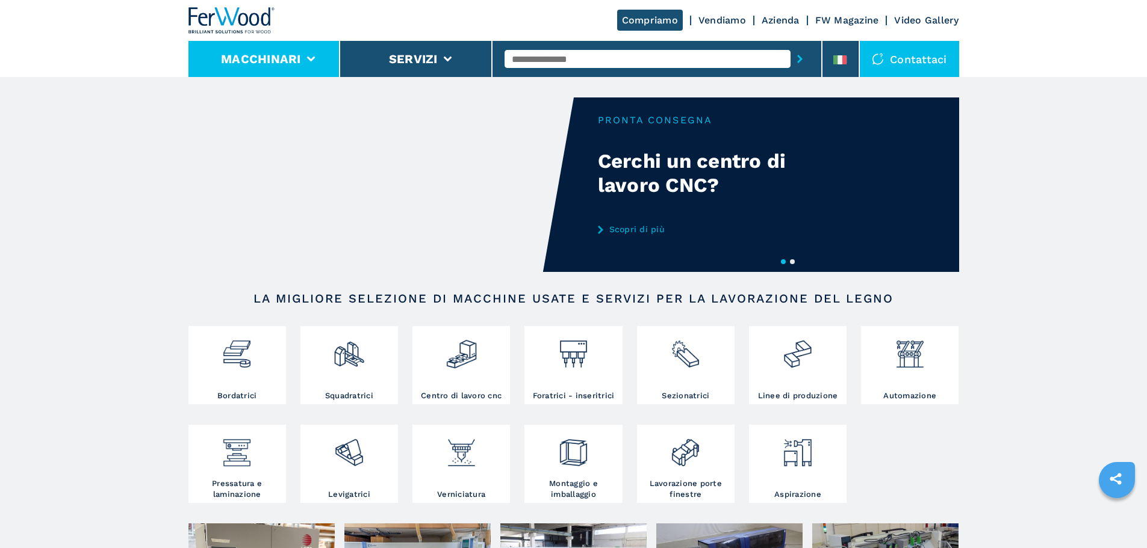
click at [311, 52] on li "Macchinari" at bounding box center [264, 59] width 152 height 36
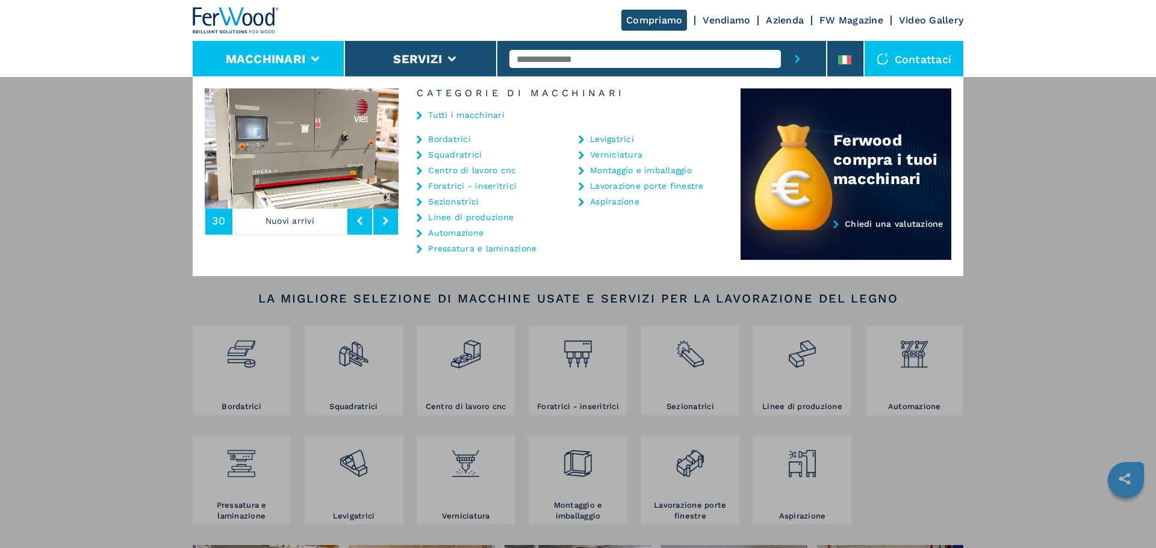
click at [460, 183] on link "Foratrici - inseritrici" at bounding box center [472, 186] width 88 height 8
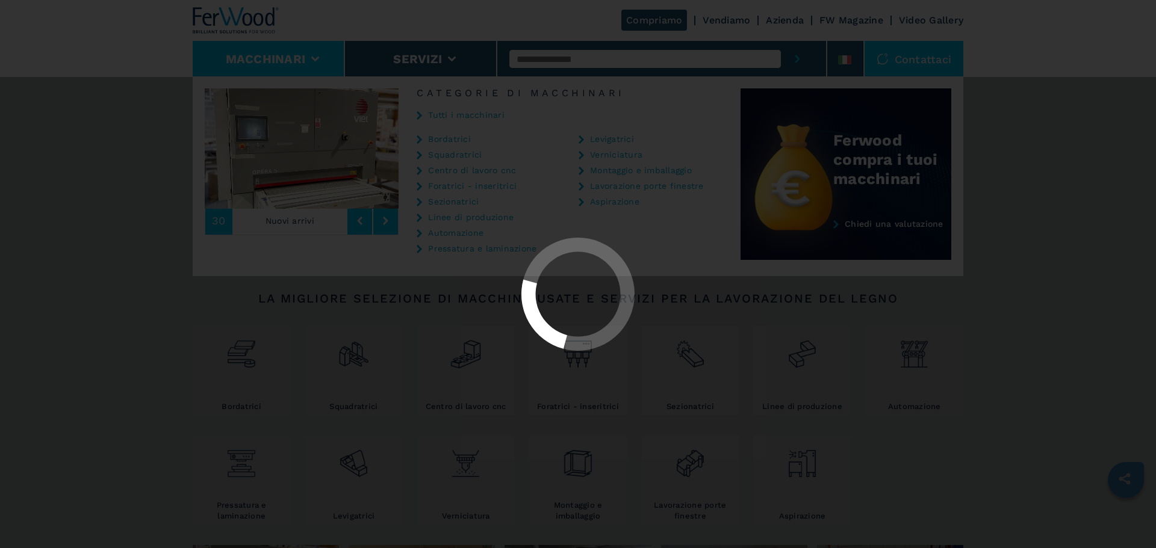
select select "**********"
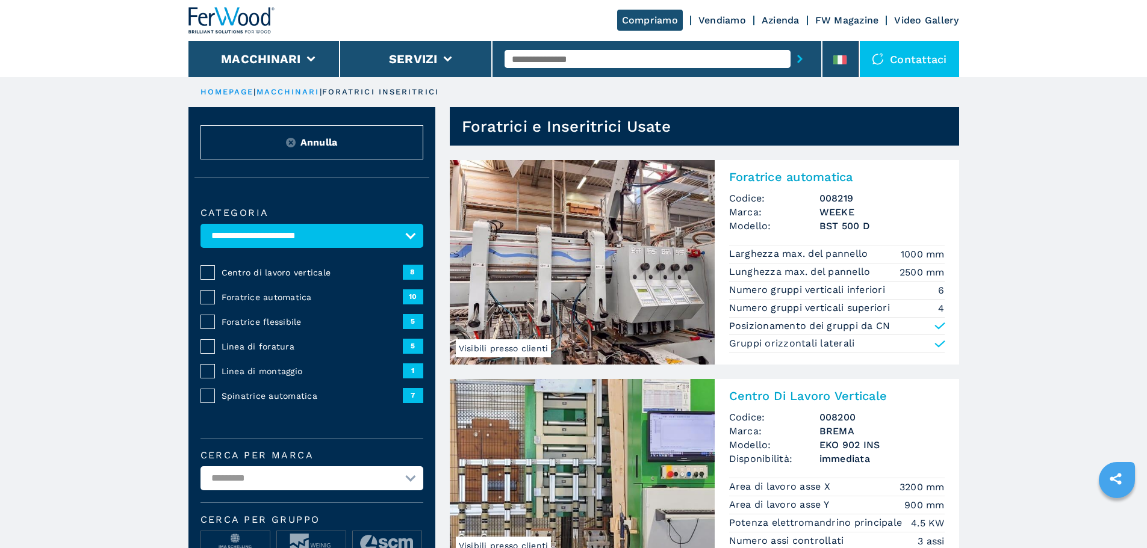
click at [622, 314] on img at bounding box center [582, 262] width 265 height 205
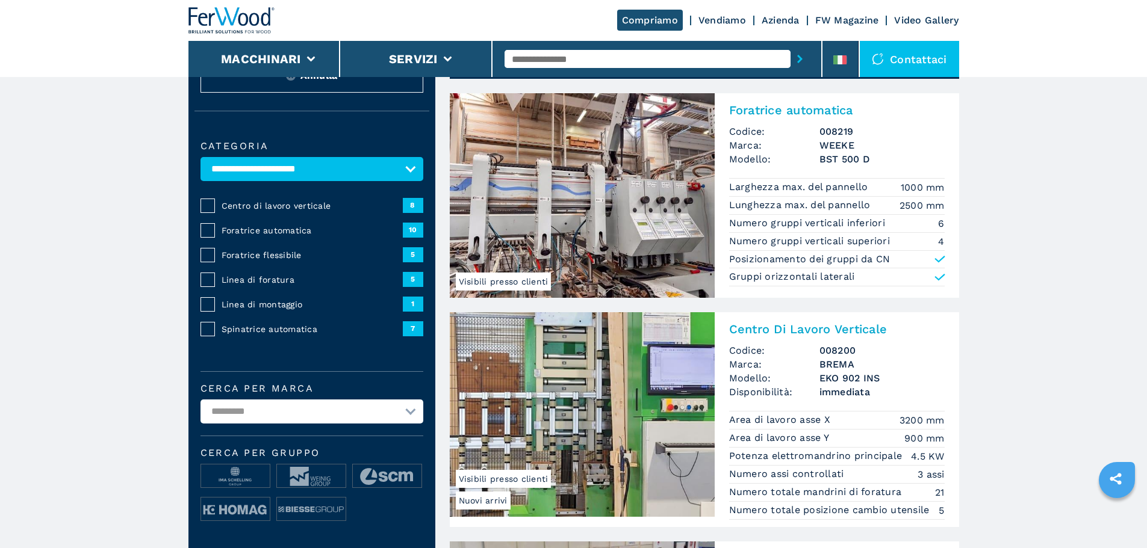
scroll to position [60, 0]
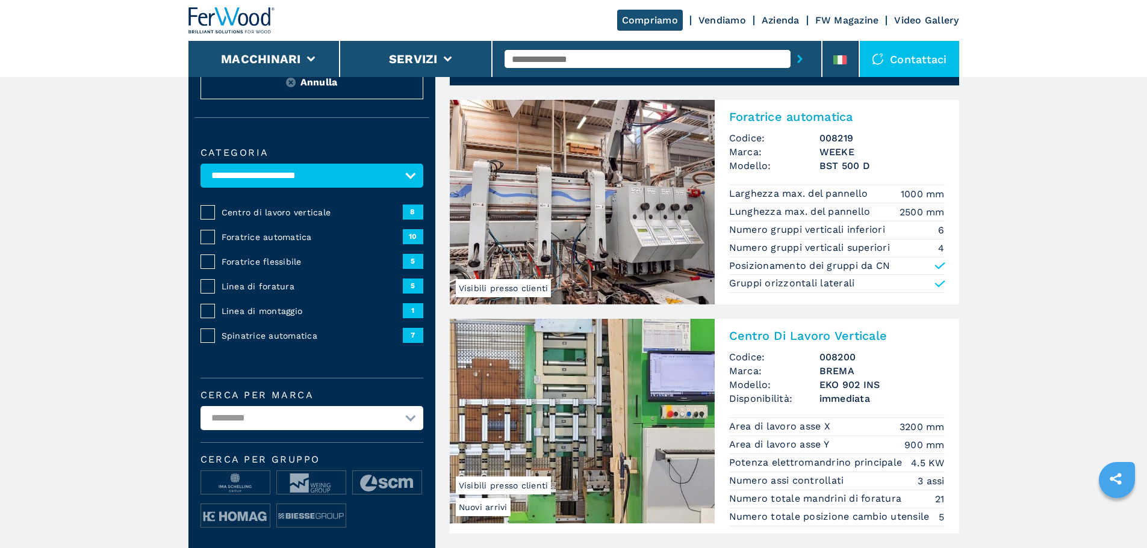
click at [559, 156] on img at bounding box center [582, 202] width 265 height 205
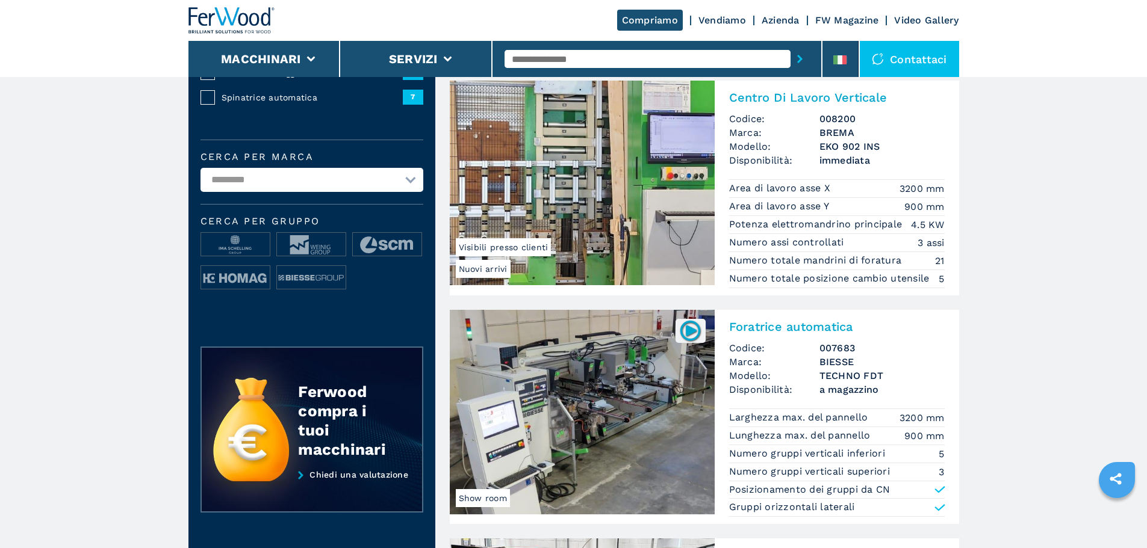
scroll to position [301, 0]
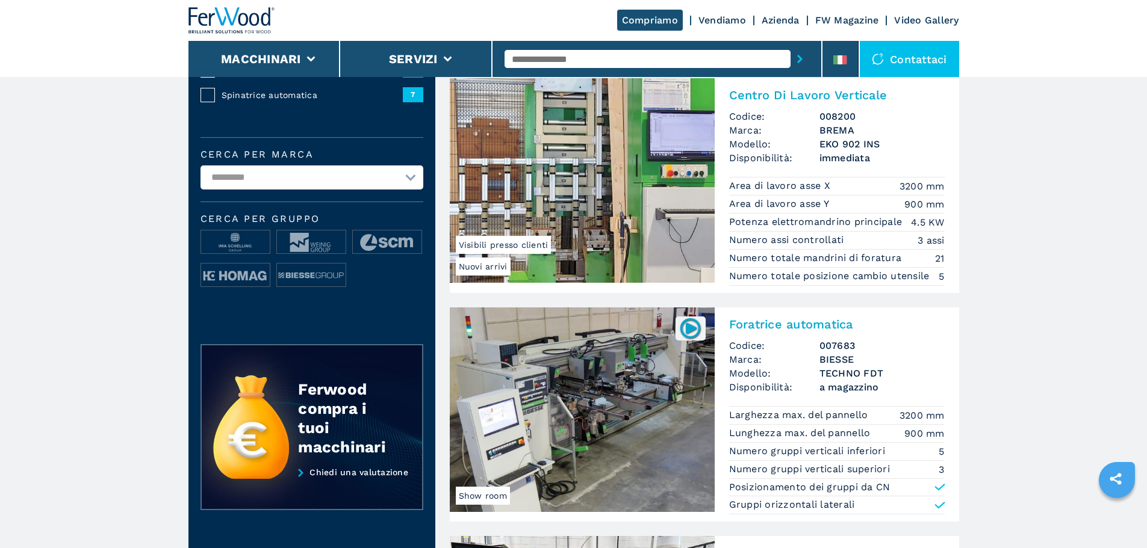
click at [618, 189] on img at bounding box center [582, 180] width 265 height 205
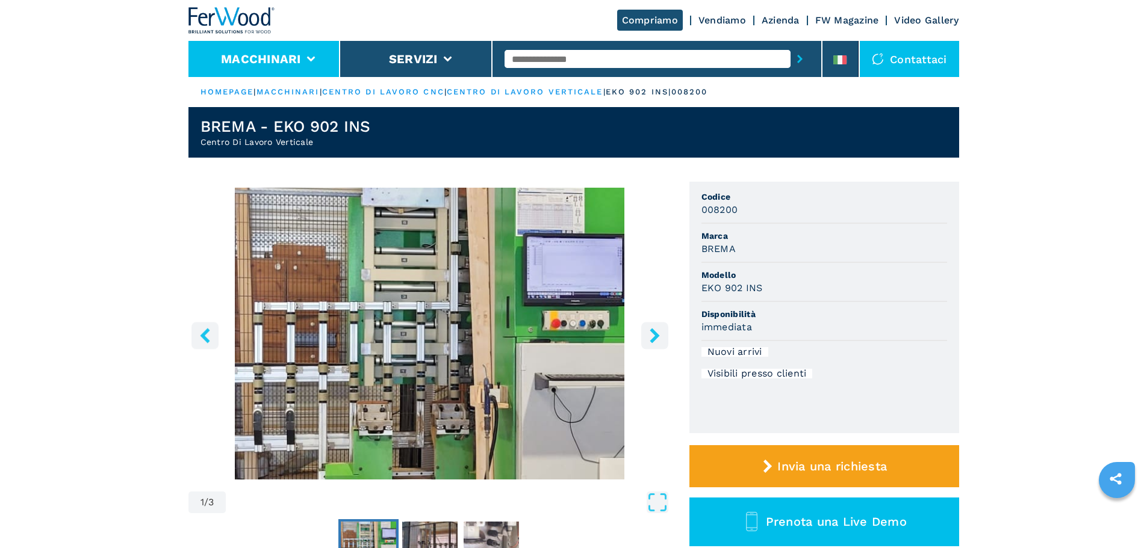
select select "**********"
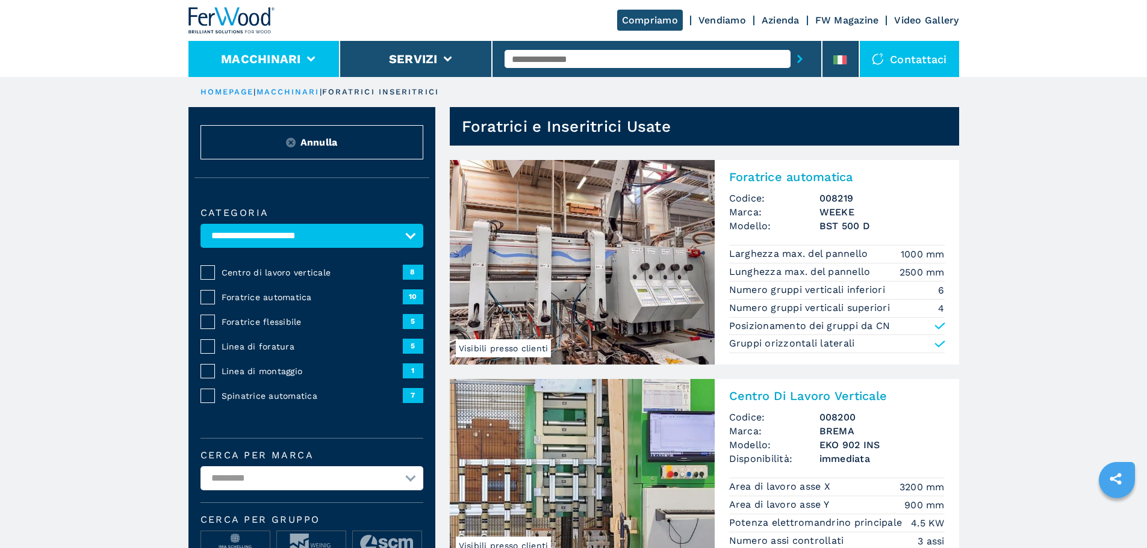
click at [295, 54] on button "Macchinari" at bounding box center [261, 59] width 80 height 14
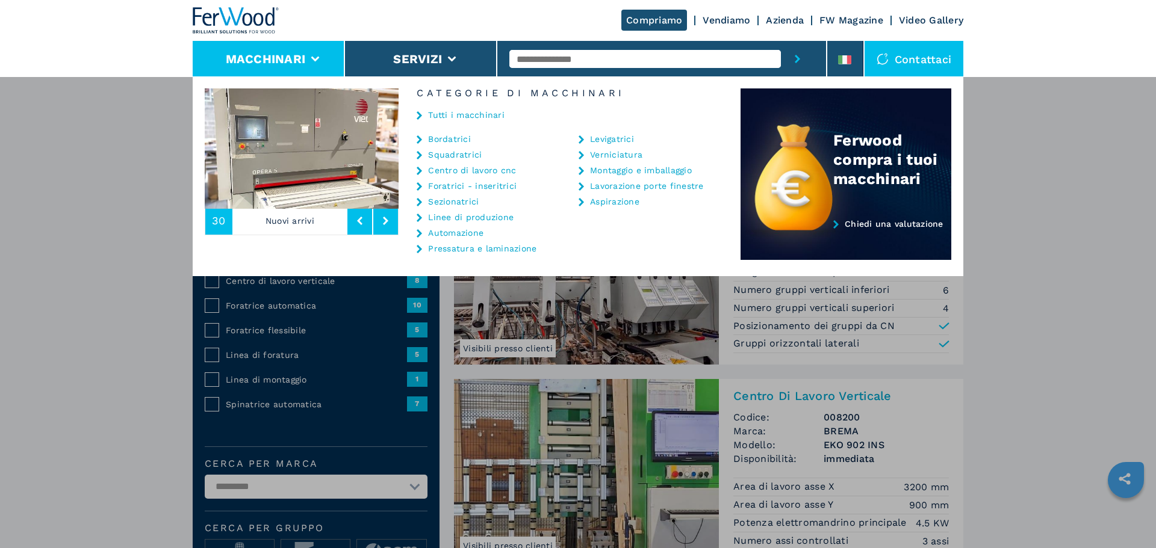
click at [465, 111] on link "Tutti i macchinari" at bounding box center [466, 115] width 76 height 8
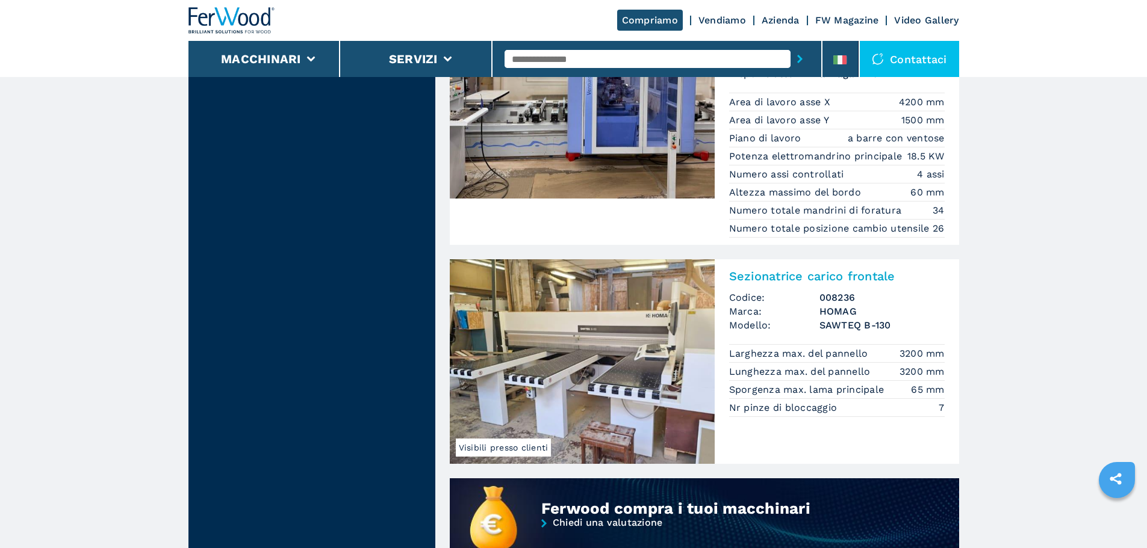
scroll to position [657, 0]
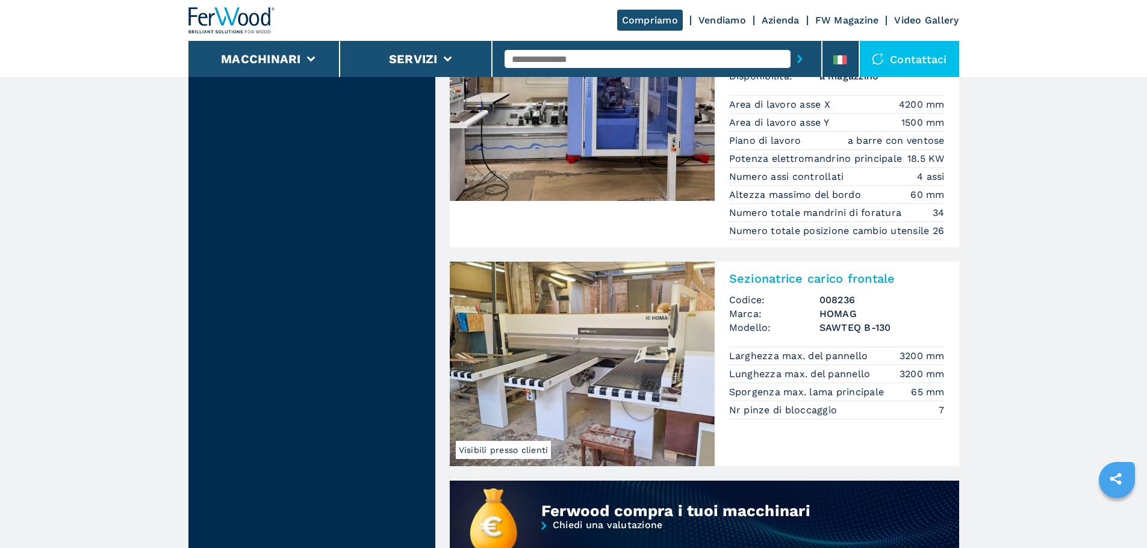
click at [514, 349] on img at bounding box center [582, 364] width 265 height 205
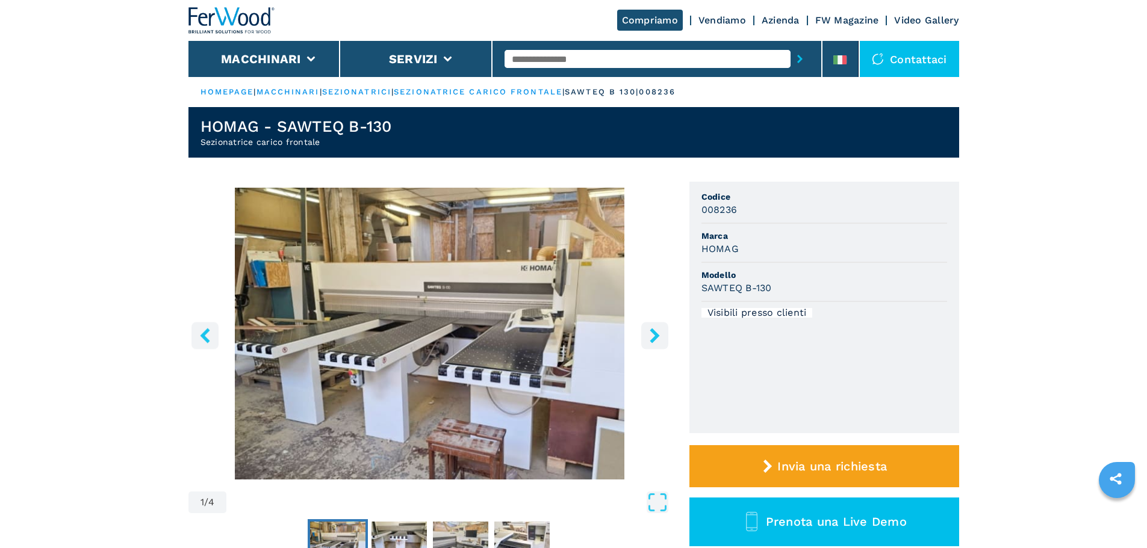
drag, startPoint x: 173, startPoint y: 407, endPoint x: 173, endPoint y: 398, distance: 9.0
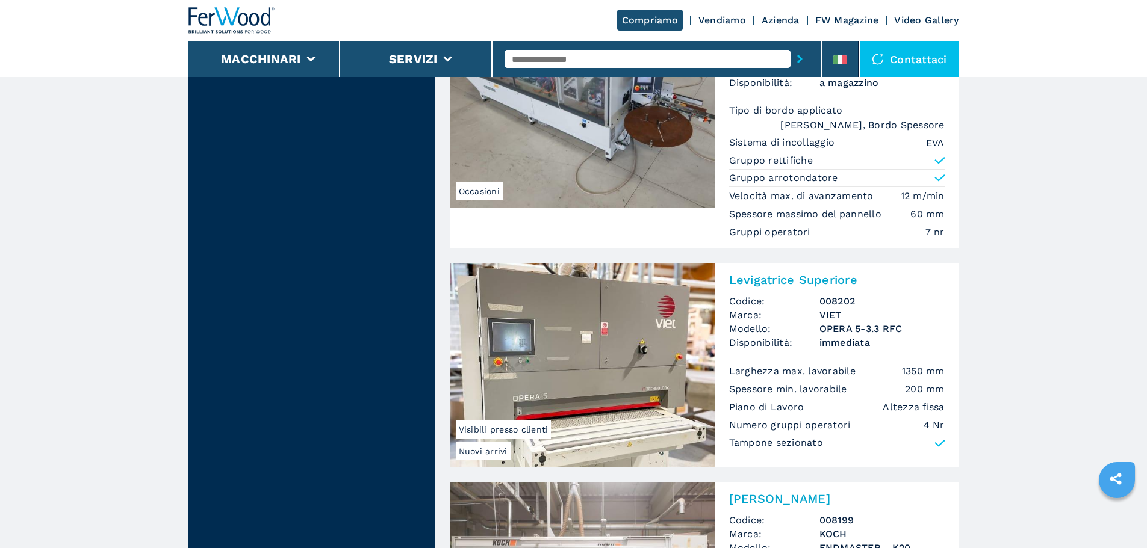
scroll to position [1425, 0]
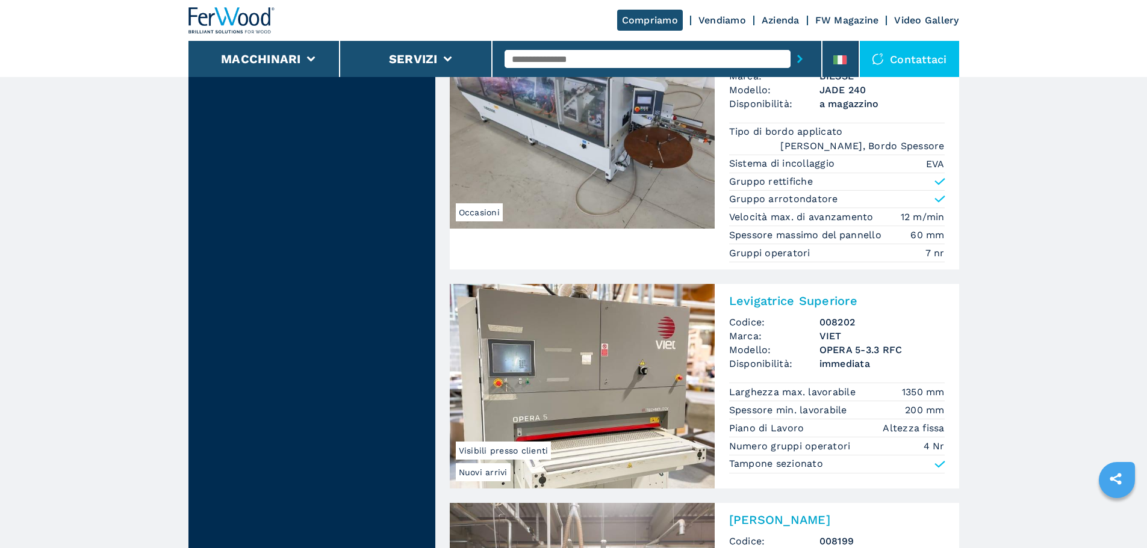
click at [665, 360] on img at bounding box center [582, 386] width 265 height 205
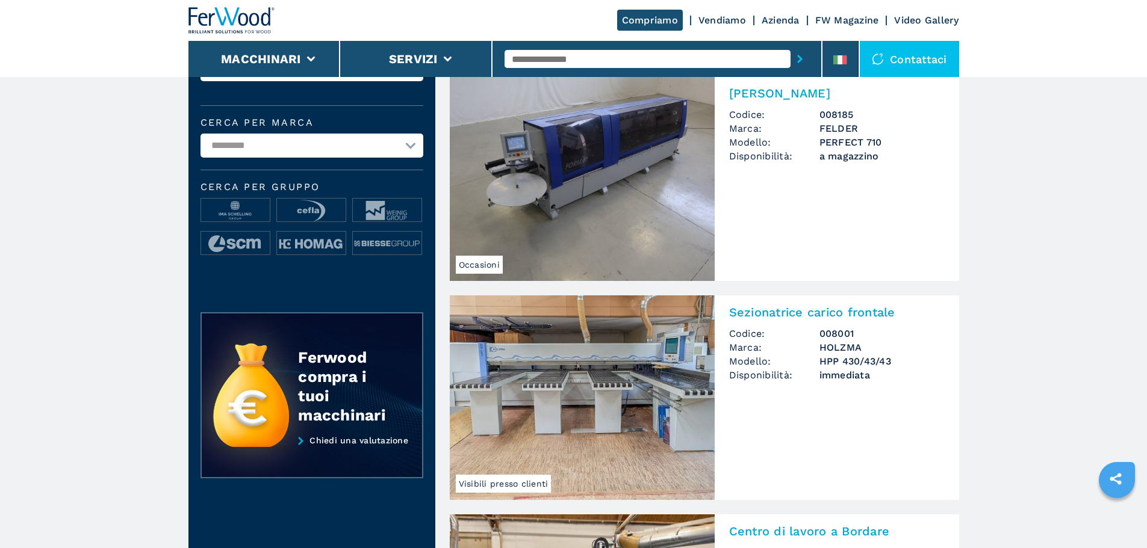
select select "**********"
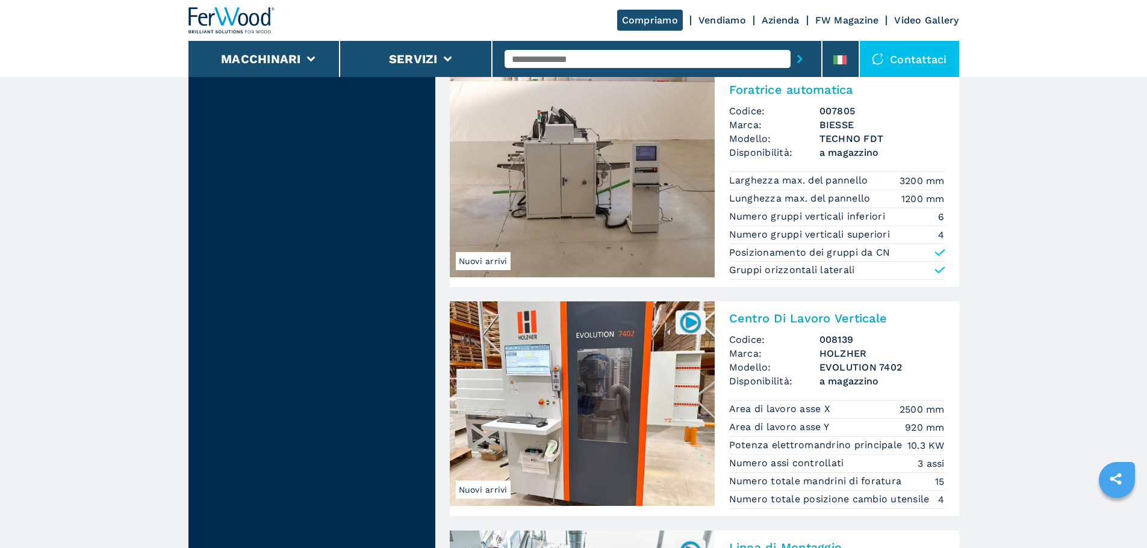
scroll to position [1274, 0]
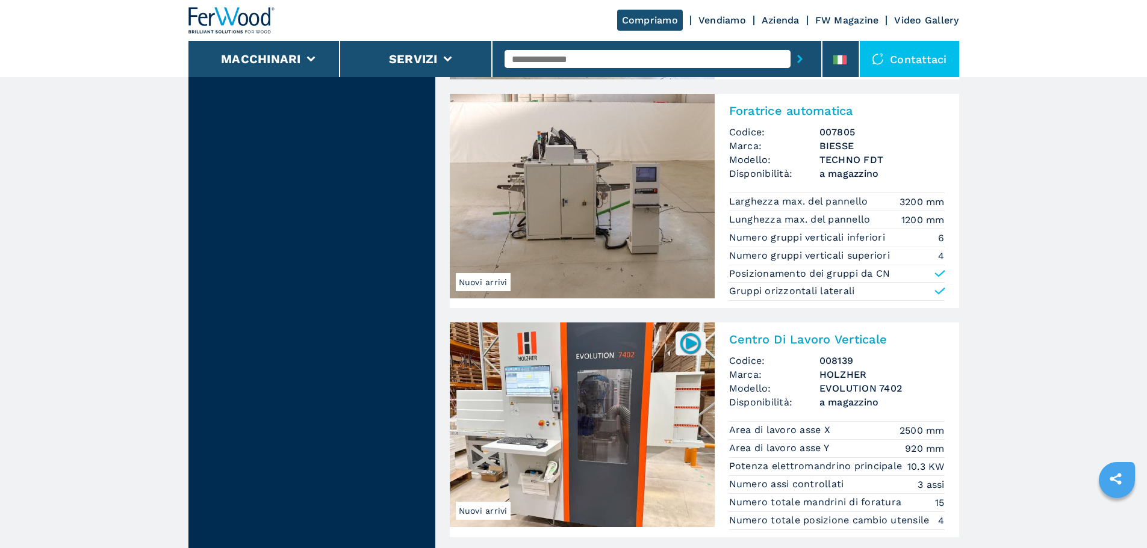
click at [621, 234] on img at bounding box center [582, 196] width 265 height 205
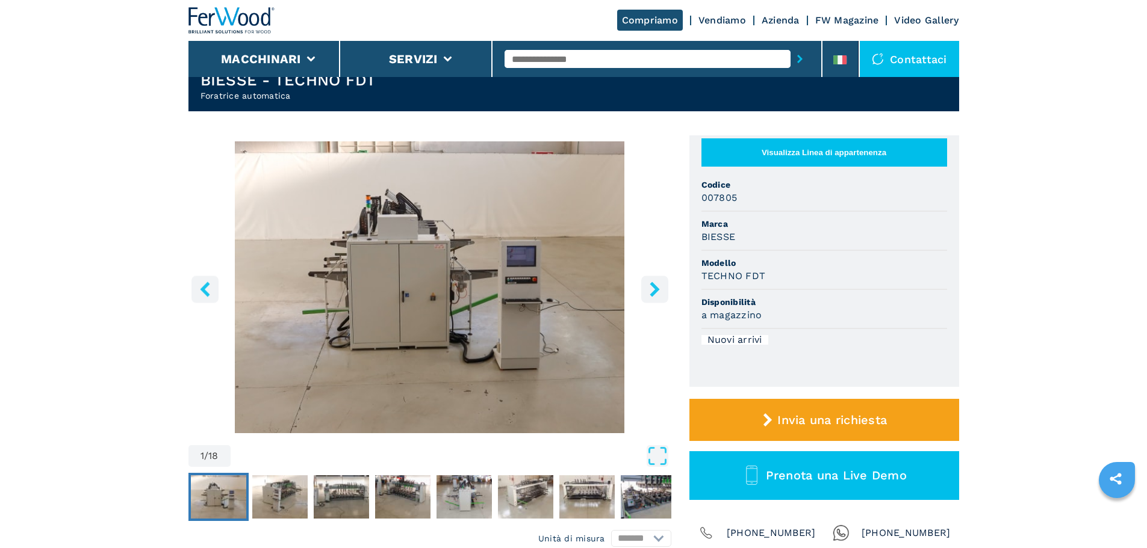
scroll to position [60, 0]
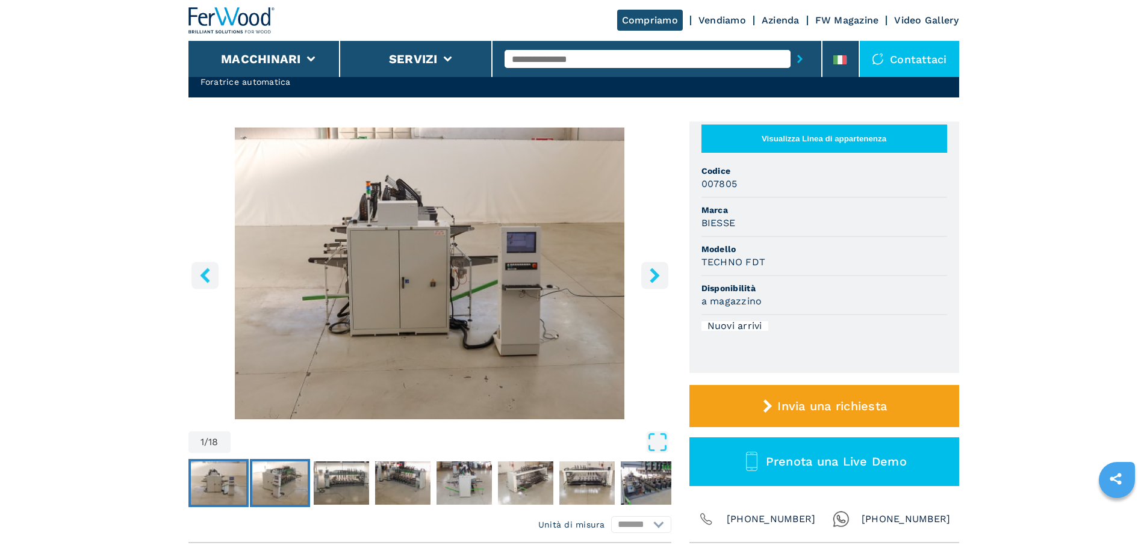
click at [280, 477] on img "Go to Slide 2" at bounding box center [279, 483] width 55 height 43
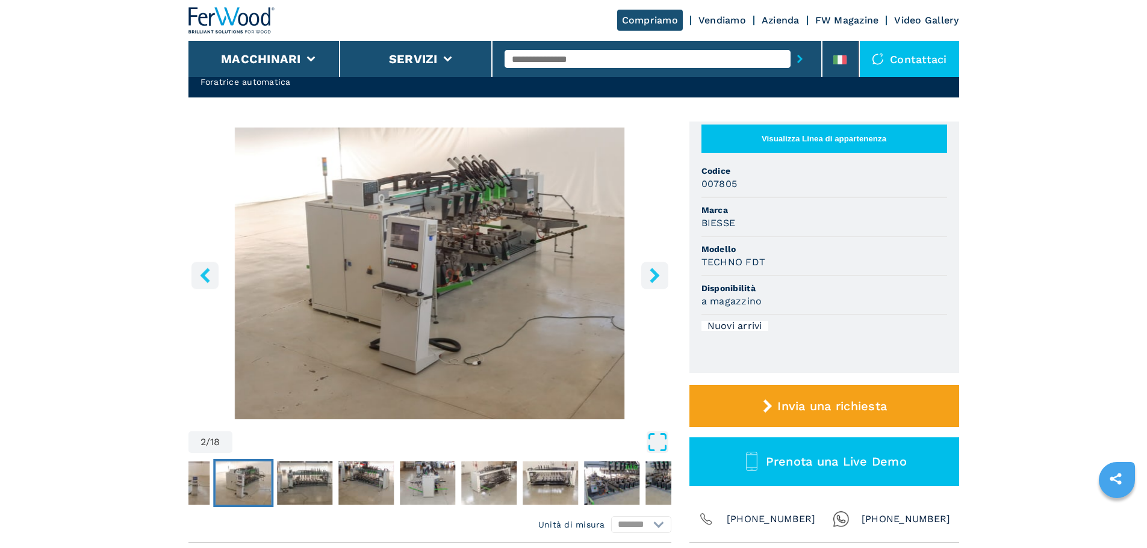
click at [652, 432] on icon "Open Fullscreen" at bounding box center [657, 443] width 22 height 22
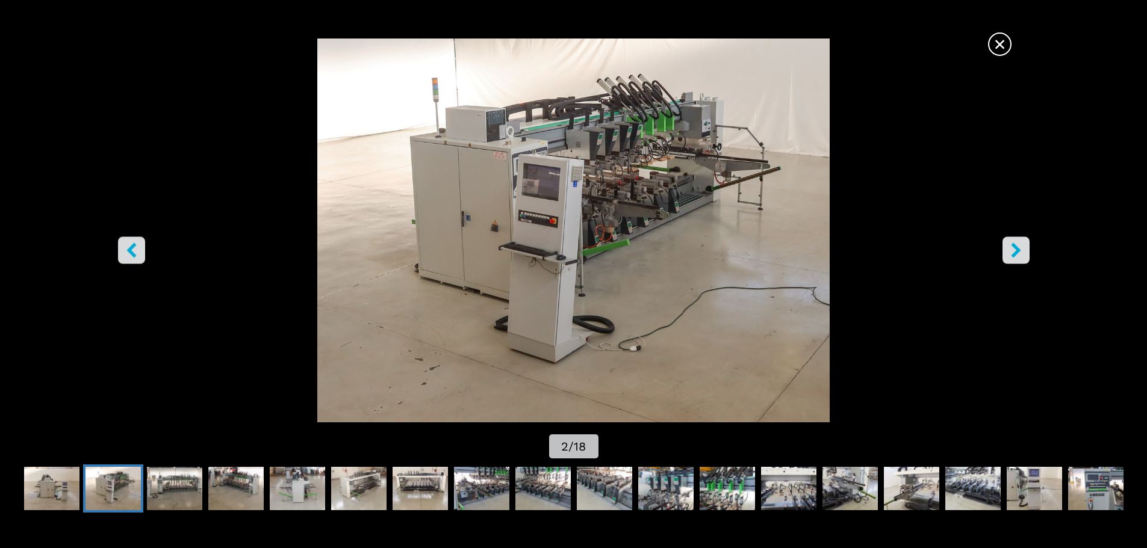
click at [118, 243] on button "left-button" at bounding box center [131, 250] width 27 height 27
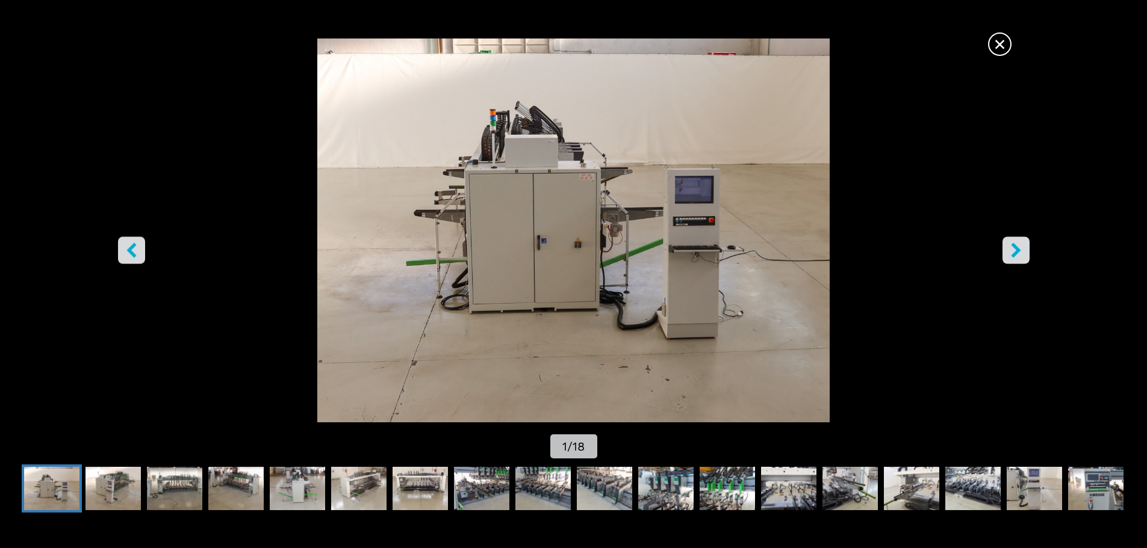
click at [1002, 252] on button "right-button" at bounding box center [1015, 250] width 27 height 27
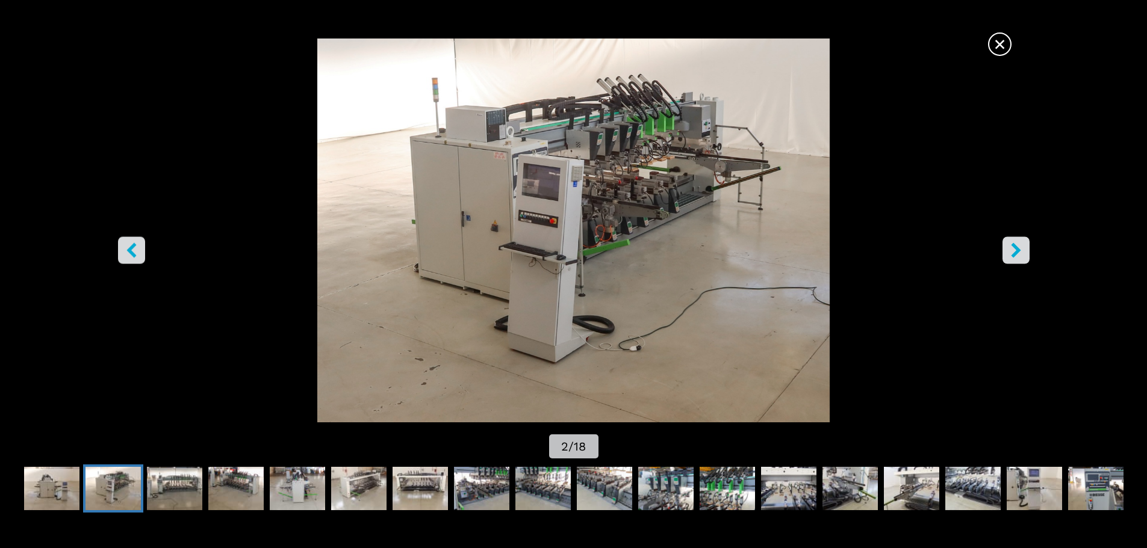
click at [1002, 252] on button "right-button" at bounding box center [1015, 250] width 27 height 27
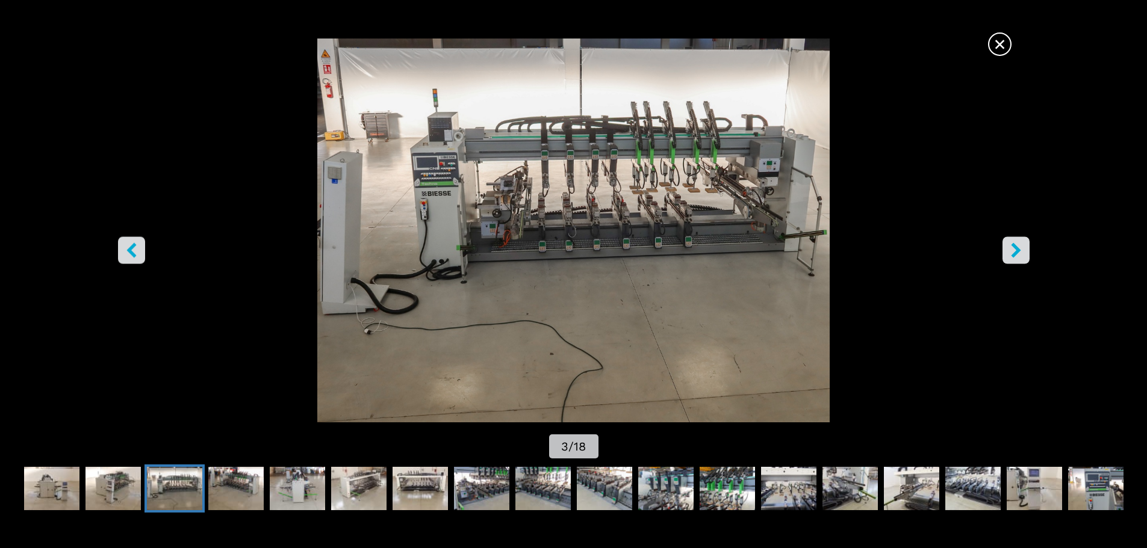
click at [1002, 252] on button "right-button" at bounding box center [1015, 250] width 27 height 27
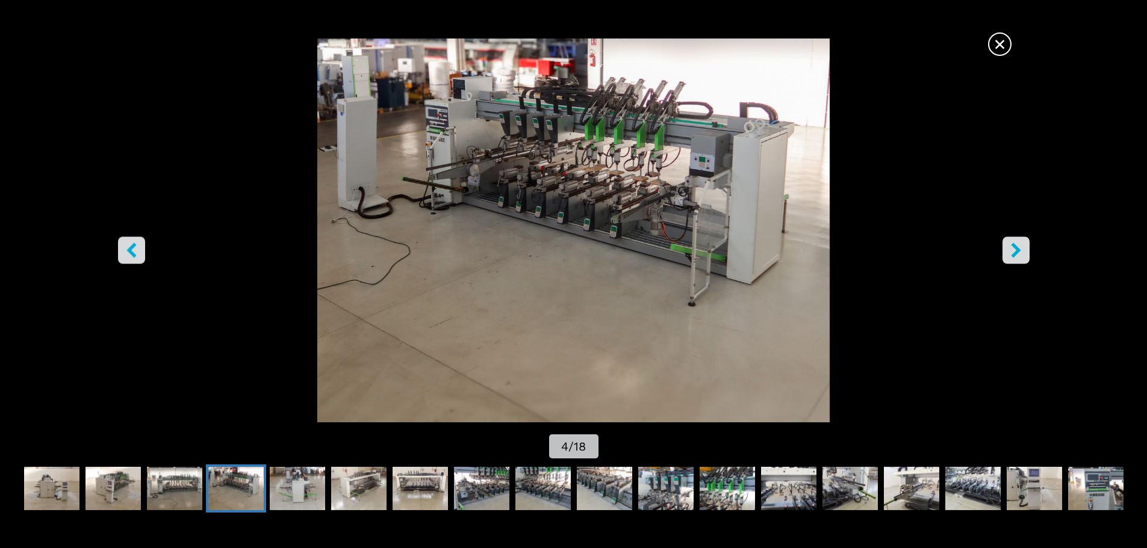
click at [1002, 252] on button "right-button" at bounding box center [1015, 250] width 27 height 27
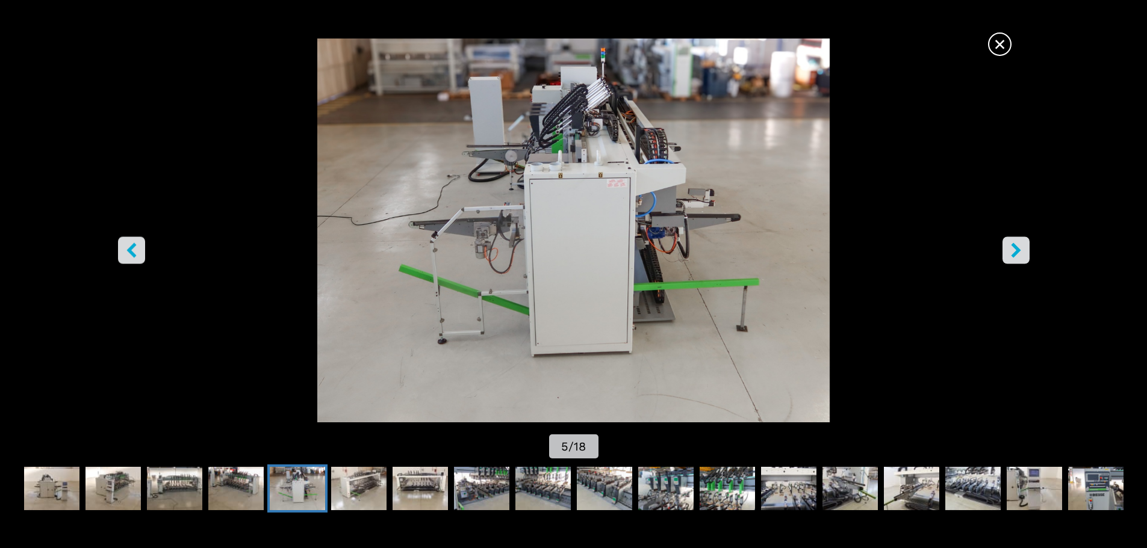
click at [1002, 252] on button "right-button" at bounding box center [1015, 250] width 27 height 27
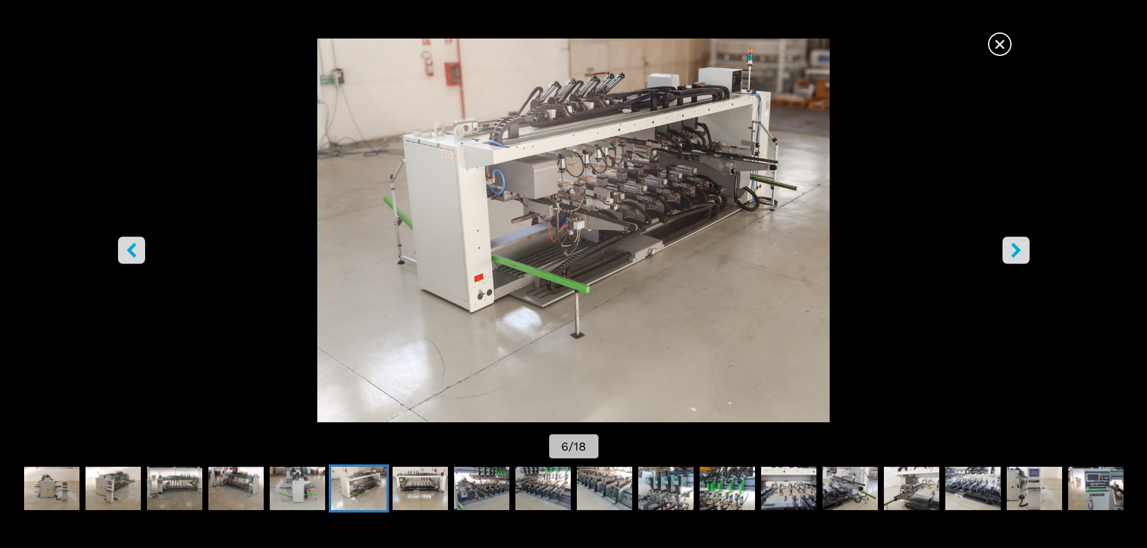
click at [1002, 252] on button "right-button" at bounding box center [1015, 250] width 27 height 27
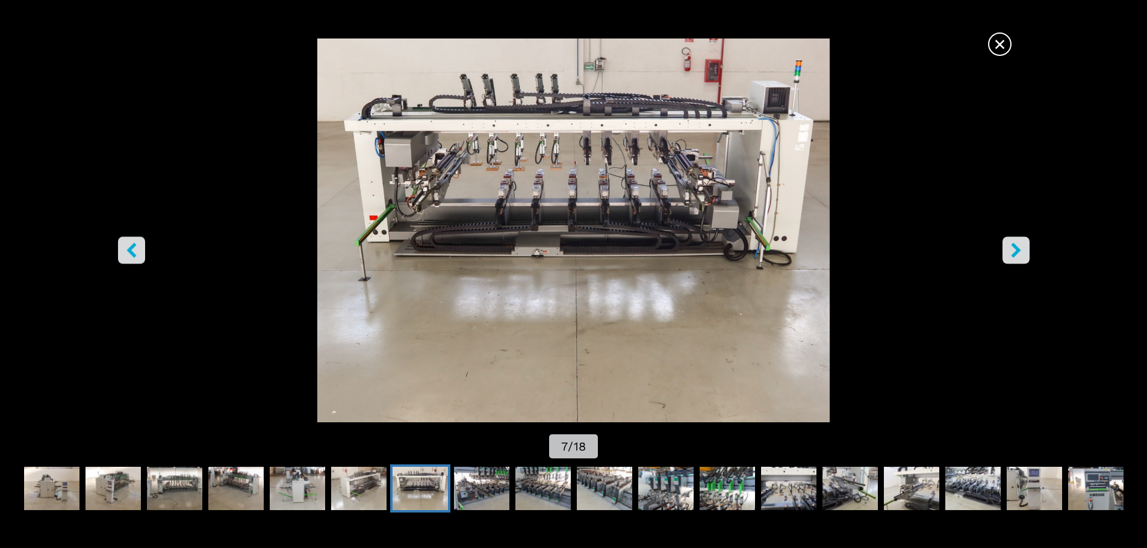
click at [1002, 252] on button "right-button" at bounding box center [1015, 250] width 27 height 27
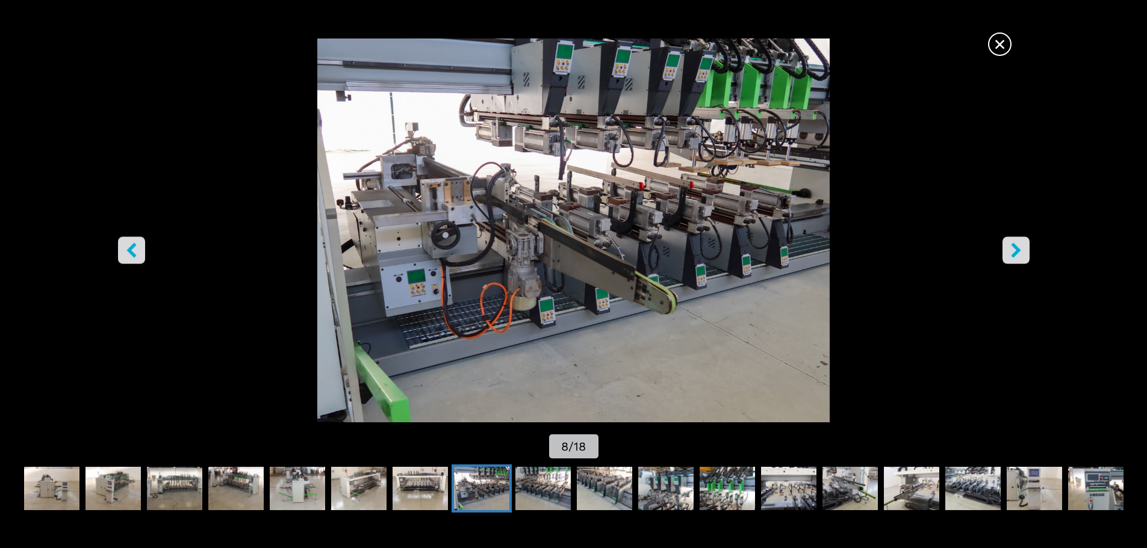
click at [1002, 252] on button "right-button" at bounding box center [1015, 250] width 27 height 27
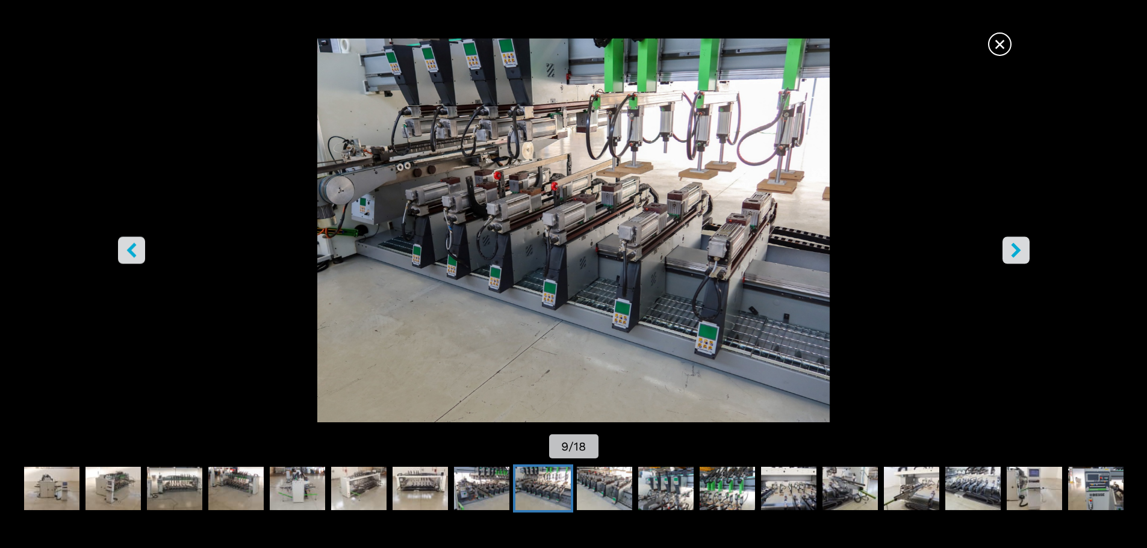
click at [1002, 252] on button "right-button" at bounding box center [1015, 250] width 27 height 27
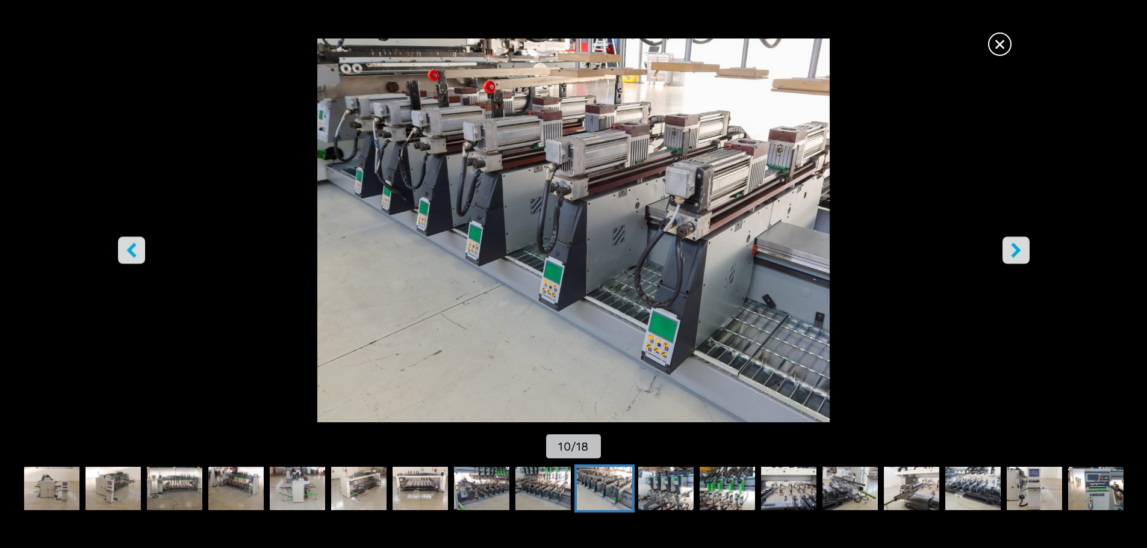
click at [1006, 41] on span "×" at bounding box center [999, 41] width 21 height 21
